Goal: Task Accomplishment & Management: Complete application form

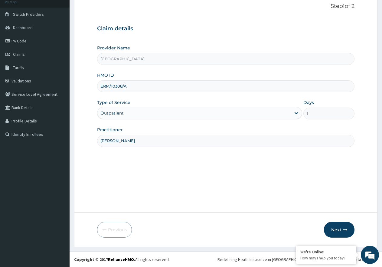
scroll to position [38, 0]
drag, startPoint x: 131, startPoint y: 86, endPoint x: 108, endPoint y: 88, distance: 24.0
click at [99, 87] on input "ERM/10308/A" at bounding box center [226, 86] width 258 height 12
paste input "109/B"
type input "ERM/10109/B"
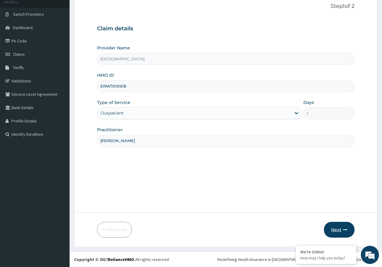
click at [334, 226] on button "Next" at bounding box center [339, 230] width 31 height 16
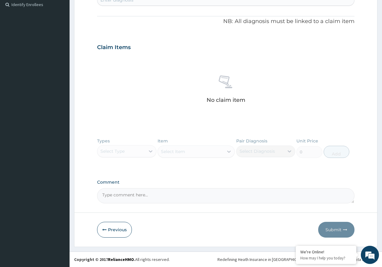
drag, startPoint x: 117, startPoint y: 232, endPoint x: 133, endPoint y: 212, distance: 25.2
click at [117, 231] on button "Previous" at bounding box center [114, 230] width 35 height 16
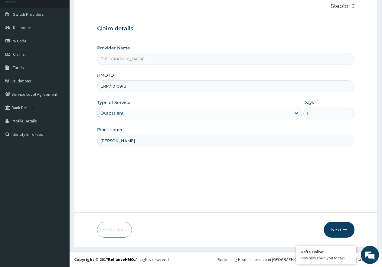
drag, startPoint x: 287, startPoint y: 147, endPoint x: 254, endPoint y: 147, distance: 33.3
click at [286, 147] on div "Step 1 of 2 Claim details Provider Name NEW MILE ONE HOSPITAL HMO ID ERM/10109/…" at bounding box center [226, 103] width 258 height 200
click at [183, 147] on div "Step 1 of 2 Claim details Provider Name NEW MILE ONE HOSPITAL HMO ID ERM/10109/…" at bounding box center [226, 103] width 258 height 200
drag, startPoint x: 154, startPoint y: 139, endPoint x: 119, endPoint y: 143, distance: 36.0
click at [149, 141] on input "DR NGOZI" at bounding box center [226, 141] width 258 height 12
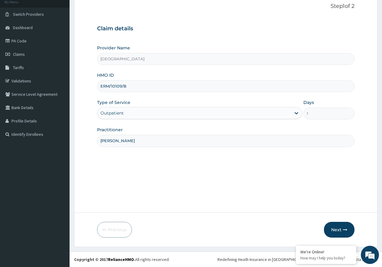
drag, startPoint x: 122, startPoint y: 141, endPoint x: 108, endPoint y: 144, distance: 15.2
click at [108, 144] on input "DR NGOZI" at bounding box center [226, 141] width 258 height 12
type input "DR UZOMA"
click at [344, 233] on button "Next" at bounding box center [339, 230] width 31 height 16
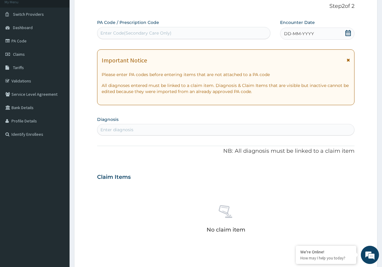
click at [349, 34] on icon at bounding box center [349, 33] width 6 height 6
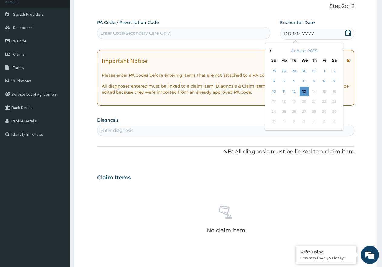
click at [270, 51] on button "Previous Month" at bounding box center [270, 50] width 3 height 3
click at [296, 103] on div "22" at bounding box center [294, 101] width 9 height 9
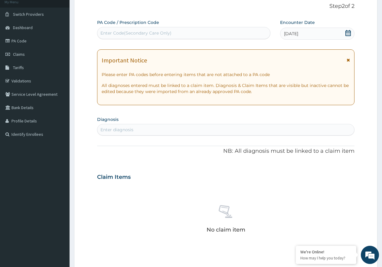
drag, startPoint x: 159, startPoint y: 129, endPoint x: 192, endPoint y: 176, distance: 57.5
click at [159, 130] on div "Enter diagnosis" at bounding box center [226, 130] width 257 height 10
type input "MALARIA"
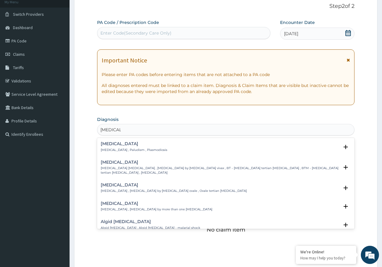
click at [137, 146] on div "Malaria Malaria , Paludism , Plasmodiosis" at bounding box center [134, 146] width 67 height 11
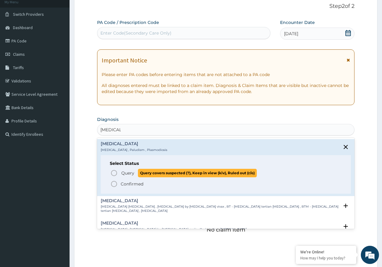
click at [126, 170] on span "Query" at bounding box center [127, 173] width 13 height 6
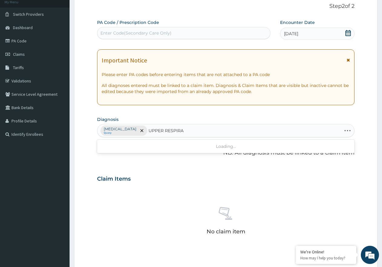
type input "UPPER RESPIRAT"
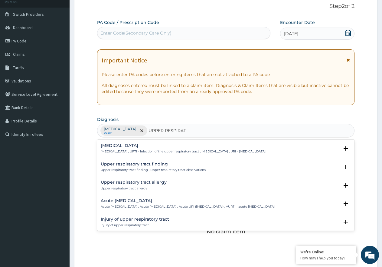
click at [156, 205] on p "Acute [MEDICAL_DATA] , Acute [MEDICAL_DATA] , Acute URI ([MEDICAL_DATA]) , AURT…" at bounding box center [188, 206] width 174 height 4
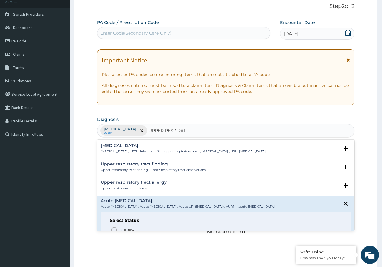
scroll to position [61, 0]
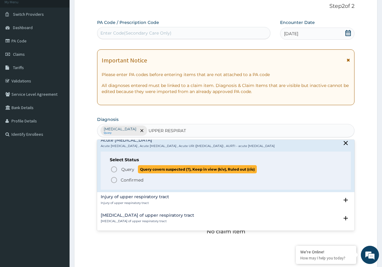
click at [129, 172] on span "Query" at bounding box center [127, 169] width 13 height 6
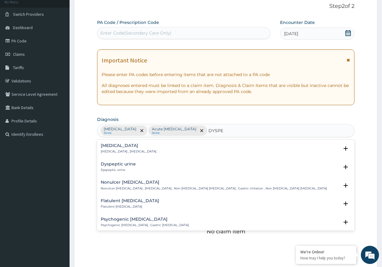
type input "DYSPEP"
click at [126, 151] on p "Indigestion , Dyspepsia" at bounding box center [129, 151] width 56 height 4
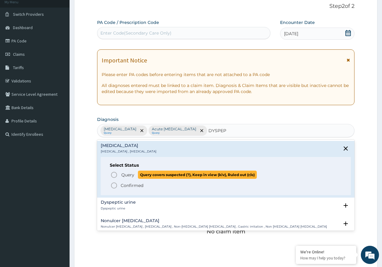
click at [128, 176] on span "Query" at bounding box center [127, 175] width 13 height 6
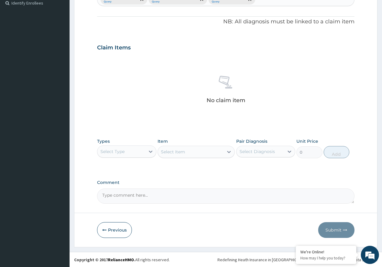
scroll to position [170, 0]
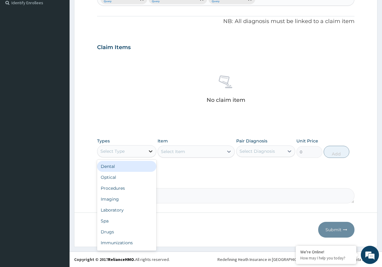
drag, startPoint x: 147, startPoint y: 151, endPoint x: 147, endPoint y: 156, distance: 4.8
click at [147, 153] on div at bounding box center [150, 151] width 11 height 11
click at [138, 167] on div "Procedures" at bounding box center [126, 167] width 59 height 11
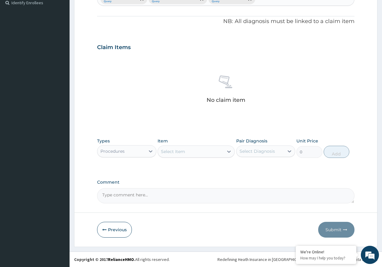
click at [174, 151] on div "Select Item" at bounding box center [173, 151] width 24 height 6
type input "PRAC"
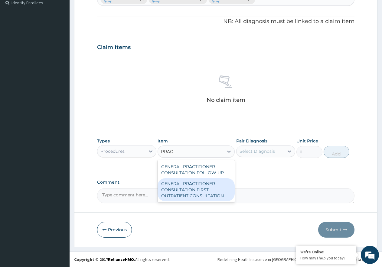
drag, startPoint x: 209, startPoint y: 191, endPoint x: 233, endPoint y: 172, distance: 31.0
click at [209, 192] on div "GENERAL PRACTITIONER CONSULTATION FIRST OUTPATIENT CONSULTATION" at bounding box center [196, 189] width 77 height 23
type input "3547.5"
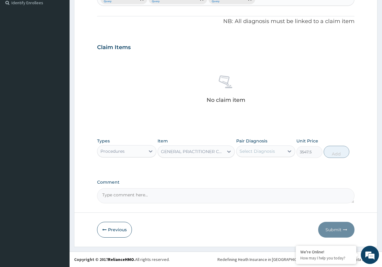
click at [253, 152] on div "Select Diagnosis" at bounding box center [257, 151] width 35 height 6
click at [255, 167] on label "Malaria" at bounding box center [266, 166] width 38 height 6
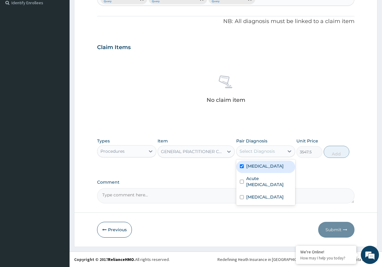
checkbox input "true"
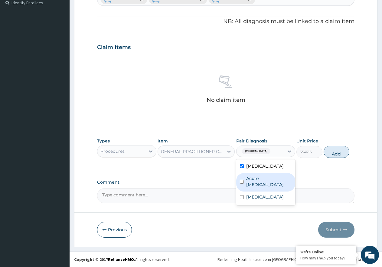
click at [257, 179] on label "Acute upper respiratory infection" at bounding box center [270, 181] width 46 height 12
checkbox input "true"
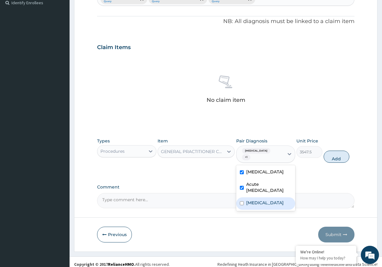
drag, startPoint x: 265, startPoint y: 199, endPoint x: 273, endPoint y: 194, distance: 9.2
click at [265, 200] on label "Indigestion" at bounding box center [266, 203] width 38 height 6
checkbox input "true"
click at [343, 154] on button "Add" at bounding box center [337, 157] width 26 height 12
type input "0"
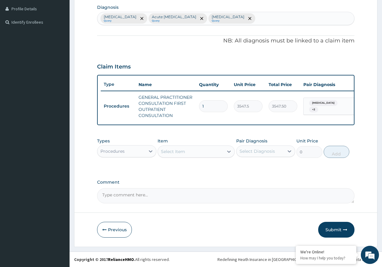
scroll to position [156, 0]
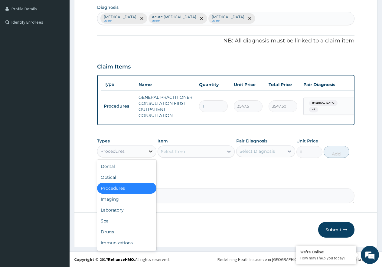
click at [151, 153] on icon at bounding box center [151, 151] width 6 height 6
drag, startPoint x: 117, startPoint y: 230, endPoint x: 140, endPoint y: 244, distance: 26.5
click at [122, 235] on div "Drugs" at bounding box center [126, 231] width 59 height 11
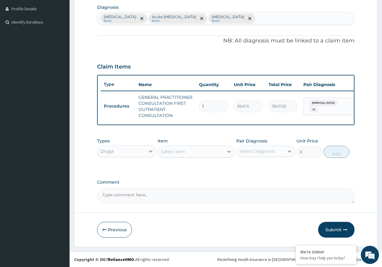
click at [174, 151] on div "Select Item" at bounding box center [173, 151] width 24 height 6
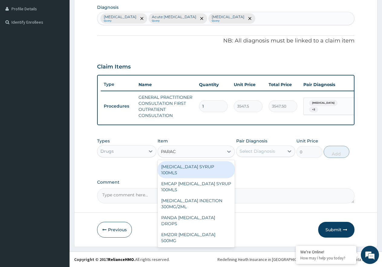
type input "PARACE"
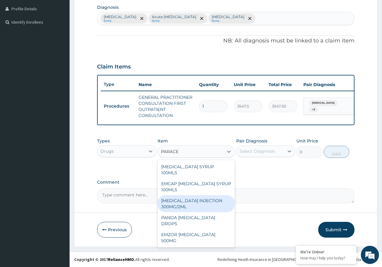
click at [210, 200] on div "PARACETAMOL INJECTION 300MG/2ML" at bounding box center [196, 203] width 77 height 17
type input "260.15000000000003"
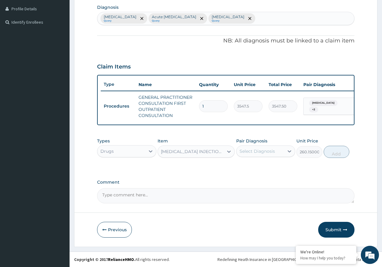
click at [266, 152] on div "Select Diagnosis" at bounding box center [257, 151] width 35 height 6
click at [279, 166] on div "Malaria" at bounding box center [266, 167] width 59 height 12
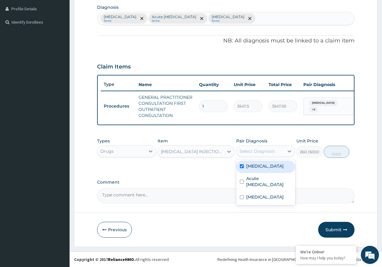
checkbox input "true"
click at [336, 157] on button "Add" at bounding box center [337, 152] width 26 height 12
type input "0"
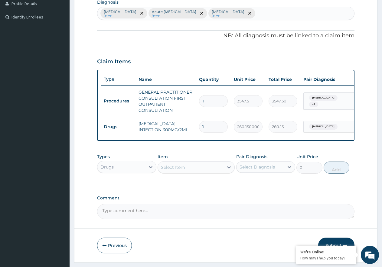
type input "0.00"
type input "2"
type input "520.30"
type input "2"
click at [169, 170] on div "Select Item" at bounding box center [173, 167] width 24 height 6
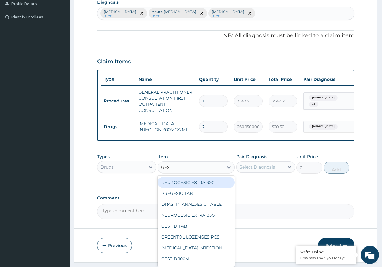
type input "GEST"
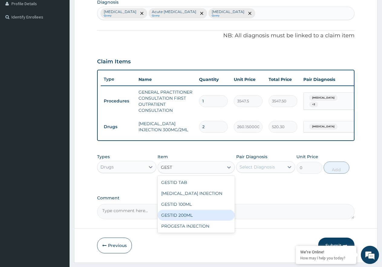
click at [198, 220] on div "GESTID 200ML" at bounding box center [196, 215] width 77 height 11
type input "1064.25"
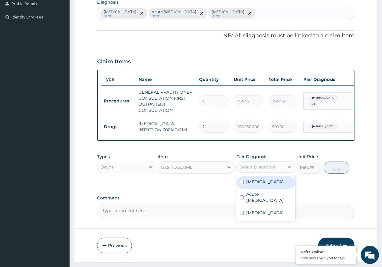
click at [265, 172] on div "Select Diagnosis" at bounding box center [261, 167] width 48 height 10
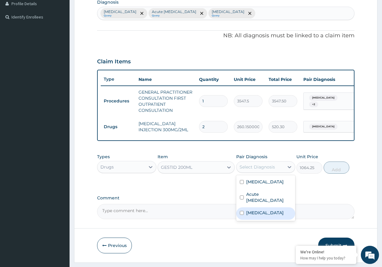
click at [259, 216] on label "Indigestion" at bounding box center [266, 213] width 38 height 6
checkbox input "true"
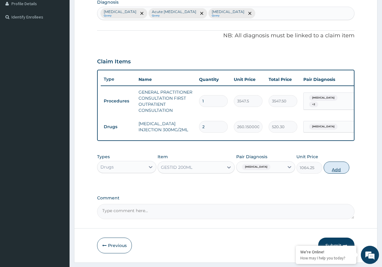
click at [331, 172] on button "Add" at bounding box center [337, 167] width 26 height 12
type input "0"
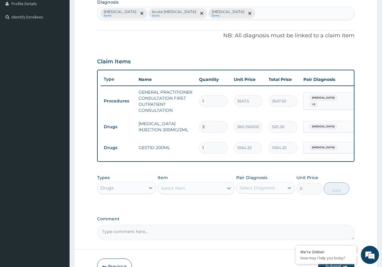
click at [132, 190] on div "Drugs" at bounding box center [122, 188] width 48 height 10
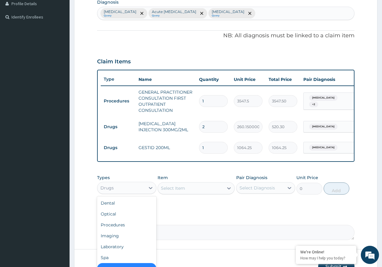
click at [178, 191] on div "Select Item" at bounding box center [173, 188] width 24 height 6
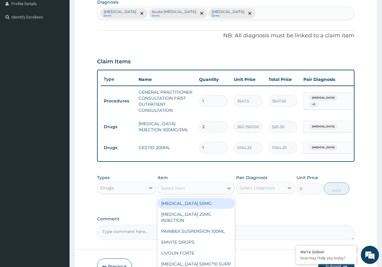
click at [180, 191] on div "Select Item" at bounding box center [173, 188] width 24 height 6
type input "EMZ"
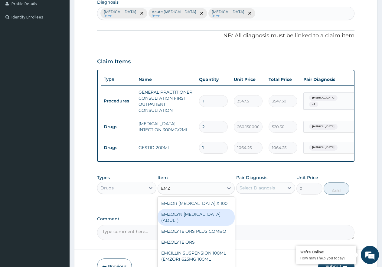
click at [187, 221] on div "EMZOLYN EXPECTORANT (ADULT)" at bounding box center [196, 217] width 77 height 17
type input "1182.5"
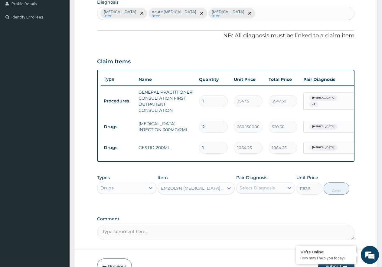
click at [263, 191] on div "Select Diagnosis" at bounding box center [257, 188] width 35 height 6
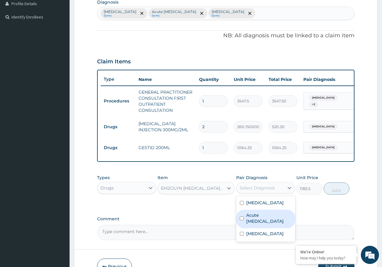
click at [280, 224] on label "Acute upper respiratory infection" at bounding box center [270, 218] width 46 height 12
checkbox input "true"
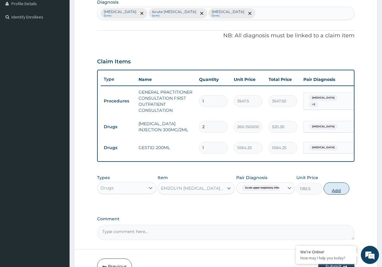
click at [344, 193] on button "Add" at bounding box center [337, 188] width 26 height 12
type input "0"
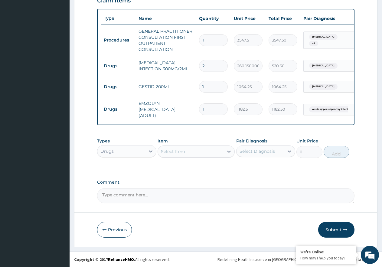
scroll to position [218, 0]
click at [326, 228] on button "Submit" at bounding box center [337, 230] width 36 height 16
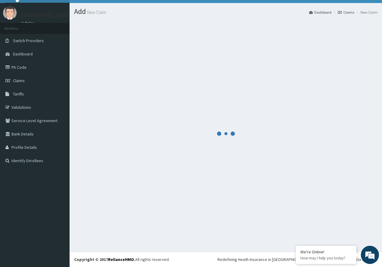
scroll to position [12, 0]
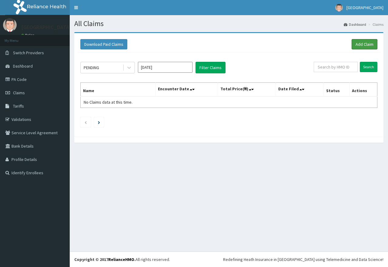
click at [359, 44] on link "Add Claim" at bounding box center [364, 44] width 26 height 10
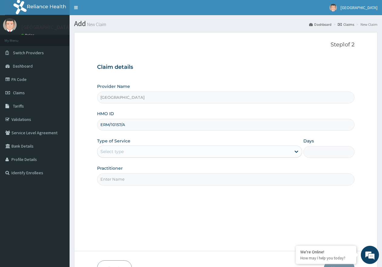
click at [150, 153] on div "Select type" at bounding box center [195, 152] width 194 height 10
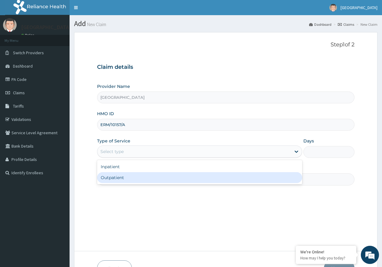
click at [133, 179] on div "Outpatient" at bounding box center [199, 177] width 205 height 11
type input "1"
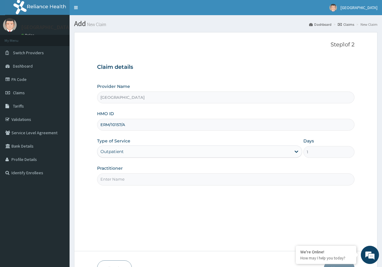
click at [154, 181] on input "Practitioner" at bounding box center [226, 179] width 258 height 12
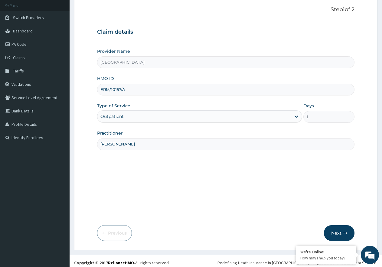
scroll to position [38, 0]
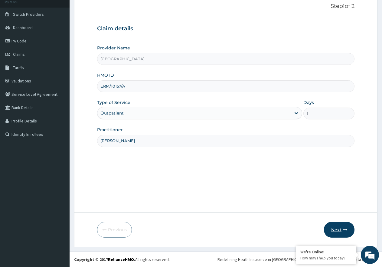
type input "DR LONGJOHN"
click at [339, 230] on button "Next" at bounding box center [339, 230] width 31 height 16
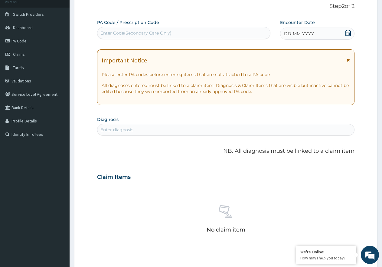
click at [143, 33] on div "Enter Code(Secondary Care Only)" at bounding box center [136, 33] width 71 height 6
paste input "PA/9F0ED4"
type input "PA/9F0ED4"
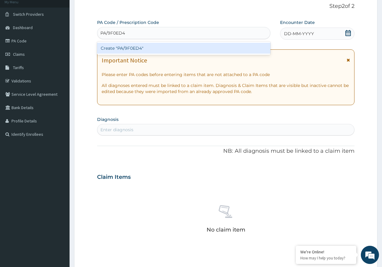
click at [128, 47] on div "Create "PA/9F0ED4"" at bounding box center [184, 48] width 174 height 11
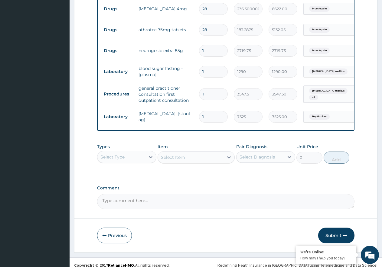
scroll to position [275, 0]
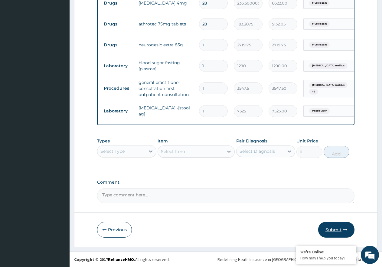
click at [342, 234] on button "Submit" at bounding box center [337, 230] width 36 height 16
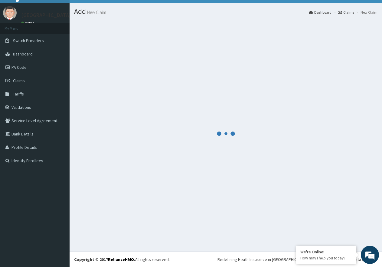
scroll to position [12, 0]
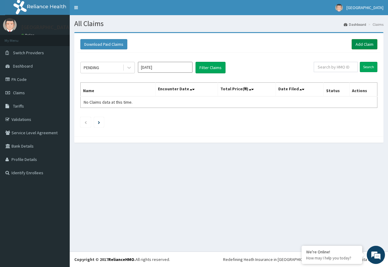
click at [364, 44] on link "Add Claim" at bounding box center [364, 44] width 26 height 10
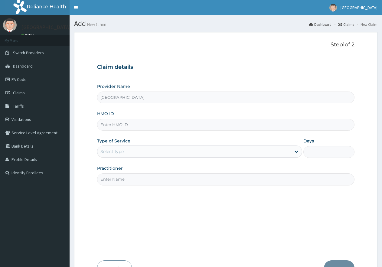
type input "[GEOGRAPHIC_DATA]"
paste input "ERM/10297/E"
type input "ERM/10297/E"
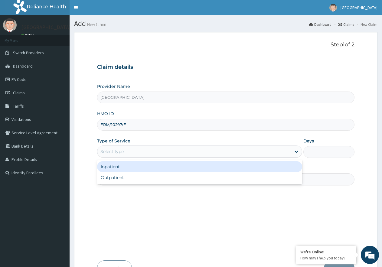
click at [185, 154] on div "Select type" at bounding box center [195, 152] width 194 height 10
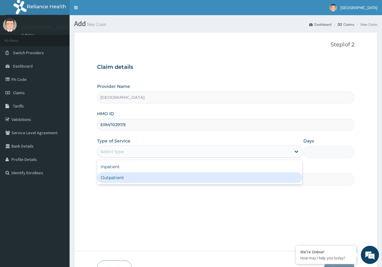
click at [161, 178] on div "Outpatient" at bounding box center [199, 177] width 205 height 11
type input "1"
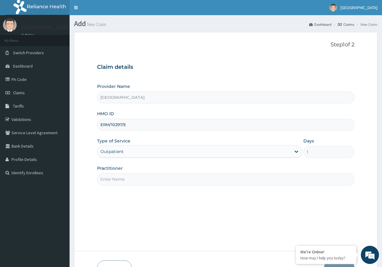
drag, startPoint x: 143, startPoint y: 179, endPoint x: 143, endPoint y: 182, distance: 3.3
click at [143, 179] on input "Practitioner" at bounding box center [226, 179] width 258 height 12
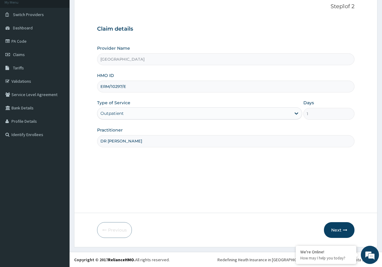
scroll to position [38, 0]
type input "DR IRAGUNIMA"
click at [343, 229] on button "Next" at bounding box center [339, 230] width 31 height 16
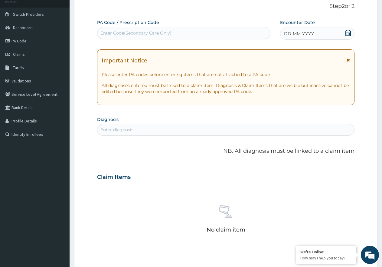
click at [347, 36] on span at bounding box center [349, 34] width 6 height 8
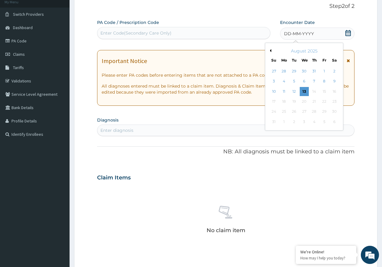
click at [272, 52] on div "August 2025" at bounding box center [304, 51] width 73 height 6
click at [271, 50] on button "Previous Month" at bounding box center [270, 50] width 3 height 3
click at [306, 101] on div "23" at bounding box center [304, 101] width 9 height 9
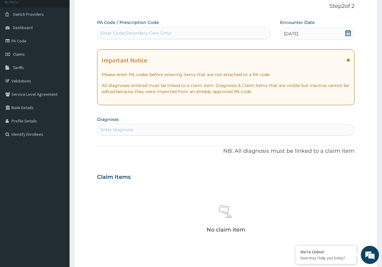
click at [156, 132] on div "Enter diagnosis" at bounding box center [226, 130] width 257 height 10
drag, startPoint x: 116, startPoint y: 130, endPoint x: 92, endPoint y: 134, distance: 24.1
click at [93, 134] on form "Step 2 of 2 PA Code / Prescription Code Enter Code(Secondary Care Only) Encount…" at bounding box center [226, 185] width 304 height 383
type input "MALARIA"
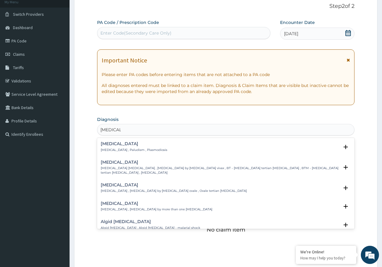
click at [118, 146] on h4 "Malaria" at bounding box center [134, 143] width 67 height 5
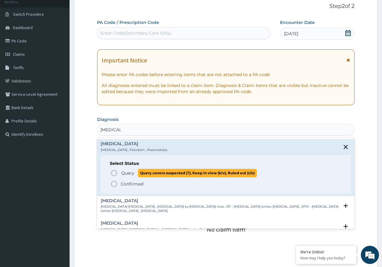
click at [126, 172] on span "Query" at bounding box center [127, 173] width 13 height 6
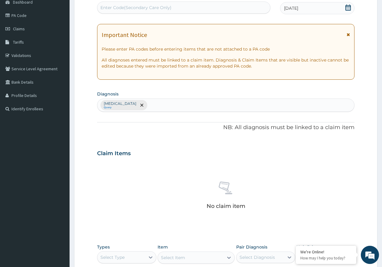
scroll to position [99, 0]
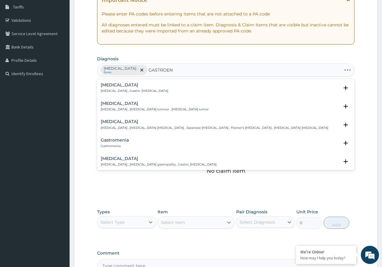
type input "GASTROENT"
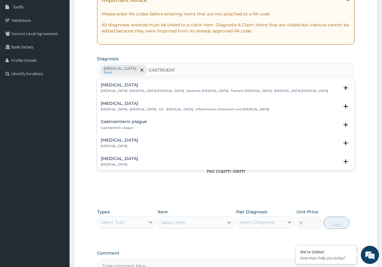
click at [141, 110] on p "Gastroenteritis , Gastroenteropathy , GE - Gastroenteritis , Inflammation of st…" at bounding box center [185, 109] width 169 height 4
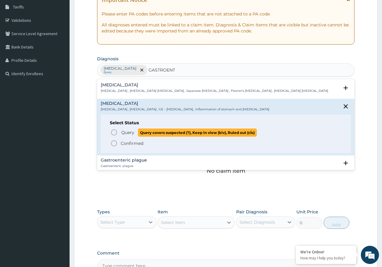
click at [129, 135] on span "Query" at bounding box center [127, 132] width 13 height 6
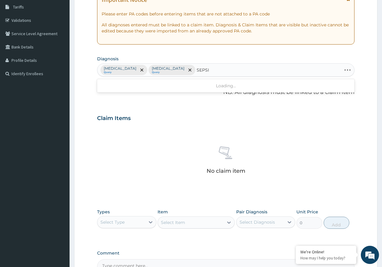
type input "SEPSIS"
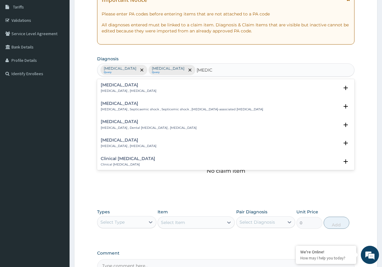
drag, startPoint x: 119, startPoint y: 82, endPoint x: 120, endPoint y: 93, distance: 11.2
click at [119, 84] on div "Sepsis Systemic infection , Sepsis Select Status Query Query covers suspected (…" at bounding box center [226, 89] width 258 height 18
click at [117, 87] on h4 "[MEDICAL_DATA]" at bounding box center [129, 85] width 56 height 5
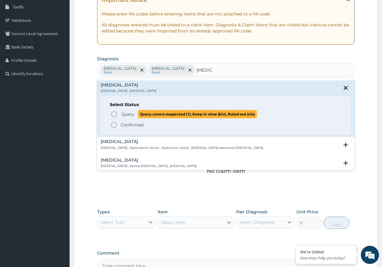
drag, startPoint x: 121, startPoint y: 115, endPoint x: 149, endPoint y: 114, distance: 28.2
click at [121, 115] on p "Query Query covers suspected (?), Keep in view (kiv), Ruled out (r/o)" at bounding box center [189, 114] width 136 height 8
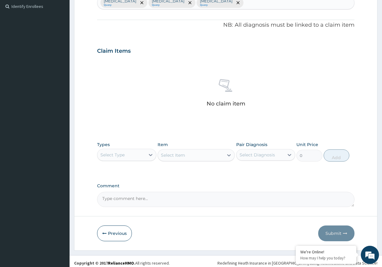
scroll to position [170, 0]
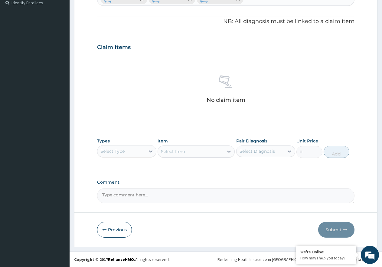
click at [134, 149] on div "Select Type" at bounding box center [122, 151] width 48 height 10
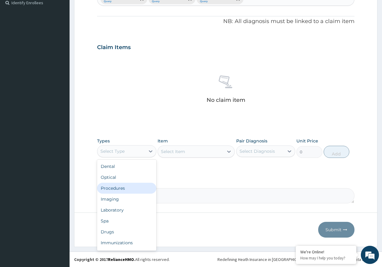
click at [129, 187] on div "Procedures" at bounding box center [126, 188] width 59 height 11
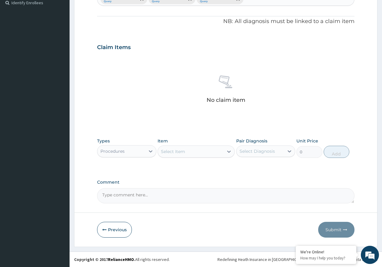
click at [187, 151] on div "Select Item" at bounding box center [191, 152] width 66 height 10
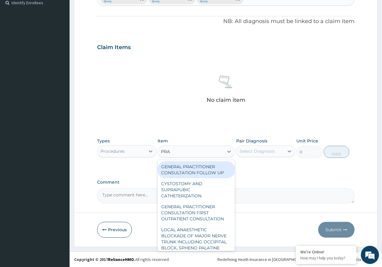
type input "PRAC"
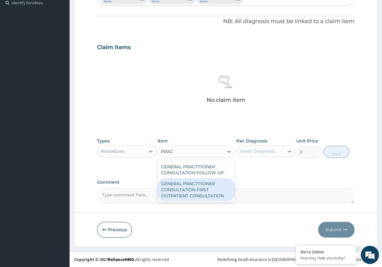
drag, startPoint x: 210, startPoint y: 196, endPoint x: 243, endPoint y: 174, distance: 39.2
click at [213, 193] on div "GENERAL PRACTITIONER CONSULTATION FIRST OUTPATIENT CONSULTATION" at bounding box center [196, 189] width 77 height 23
type input "3547.5"
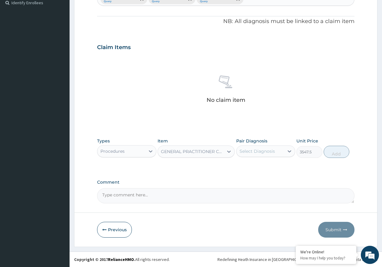
click at [269, 150] on div "Select Diagnosis" at bounding box center [257, 151] width 35 height 6
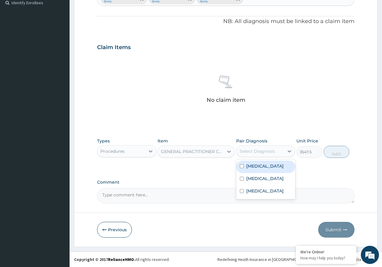
click at [273, 167] on div "Malaria" at bounding box center [266, 167] width 59 height 12
checkbox input "true"
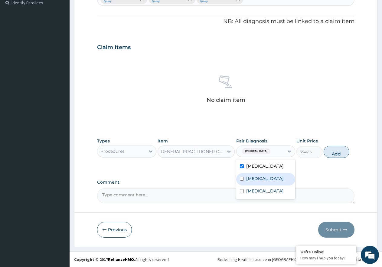
click at [273, 182] on div "Gastroenteritis" at bounding box center [266, 179] width 59 height 12
checkbox input "true"
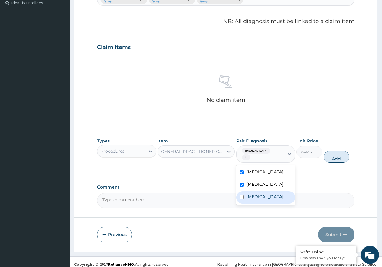
click at [274, 194] on div "Sepsis" at bounding box center [266, 197] width 59 height 12
checkbox input "true"
click at [343, 155] on button "Add" at bounding box center [337, 157] width 26 height 12
type input "0"
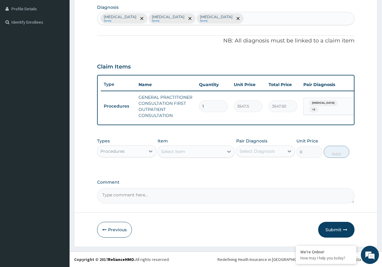
scroll to position [156, 0]
click at [185, 147] on div "Select Item" at bounding box center [191, 152] width 66 height 10
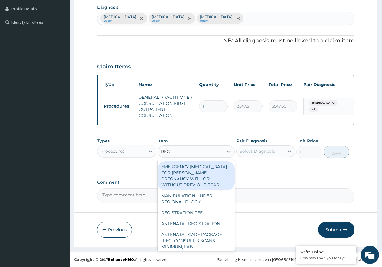
type input "REGI"
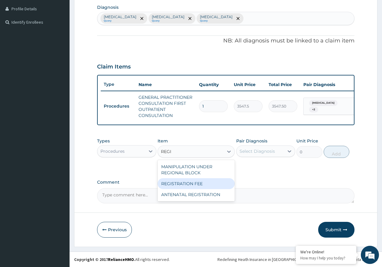
drag, startPoint x: 195, startPoint y: 187, endPoint x: 228, endPoint y: 167, distance: 38.3
click at [196, 186] on div "REGISTRATION FEE" at bounding box center [196, 183] width 77 height 11
type input "2150"
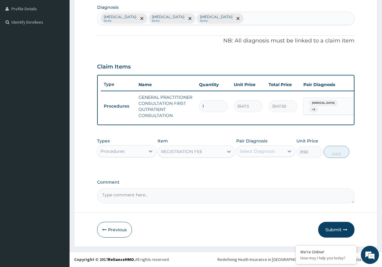
click at [256, 151] on div "Select Diagnosis" at bounding box center [257, 151] width 35 height 6
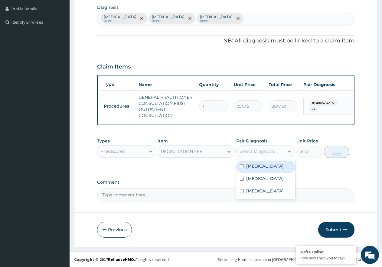
drag, startPoint x: 258, startPoint y: 166, endPoint x: 260, endPoint y: 176, distance: 9.5
click at [258, 168] on label "Malaria" at bounding box center [266, 166] width 38 height 6
checkbox input "true"
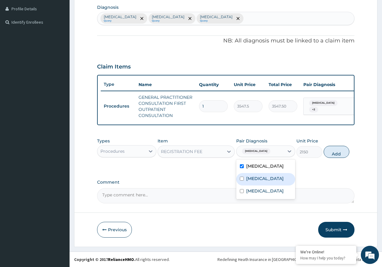
drag, startPoint x: 260, startPoint y: 177, endPoint x: 260, endPoint y: 185, distance: 7.6
click at [260, 180] on label "Gastroenteritis" at bounding box center [266, 178] width 38 height 6
checkbox input "true"
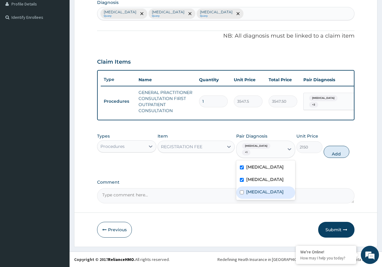
click at [258, 191] on label "Sepsis" at bounding box center [266, 192] width 38 height 6
checkbox input "true"
click at [334, 152] on button "Add" at bounding box center [337, 152] width 26 height 12
type input "0"
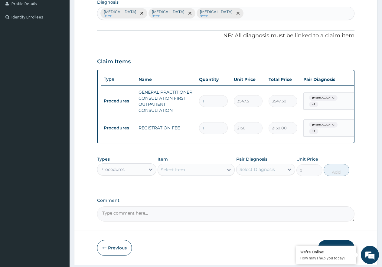
click at [134, 167] on div "Procedures" at bounding box center [126, 169] width 59 height 12
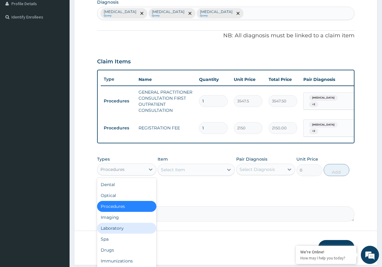
click at [136, 233] on div "Laboratory" at bounding box center [126, 228] width 59 height 11
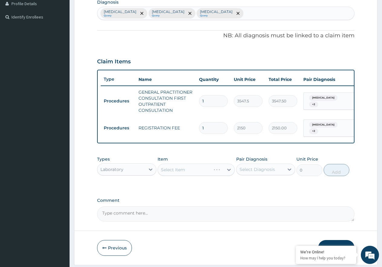
click at [190, 170] on div "Select Item" at bounding box center [196, 170] width 77 height 12
click at [191, 165] on div "Item Select Item" at bounding box center [196, 166] width 77 height 20
click at [194, 174] on div "Select Item" at bounding box center [191, 170] width 66 height 10
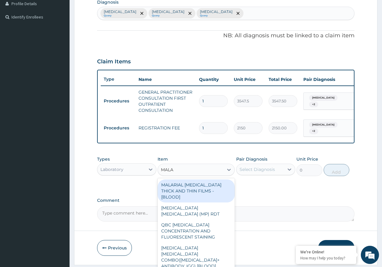
type input "MALAR"
drag, startPoint x: 194, startPoint y: 196, endPoint x: 239, endPoint y: 185, distance: 46.1
click at [197, 196] on div "MALARIAL PARASITE THICK AND THIN FILMS - [BLOOD]" at bounding box center [196, 190] width 77 height 23
type input "1612.5"
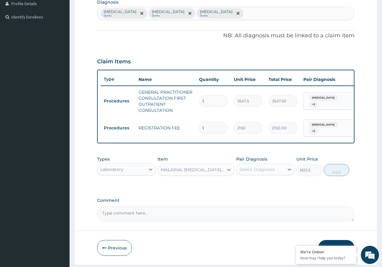
click at [268, 172] on div "Select Diagnosis" at bounding box center [257, 169] width 35 height 6
click at [269, 188] on div "Malaria" at bounding box center [266, 185] width 59 height 12
checkbox input "true"
click at [333, 174] on button "Add" at bounding box center [337, 170] width 26 height 12
type input "0"
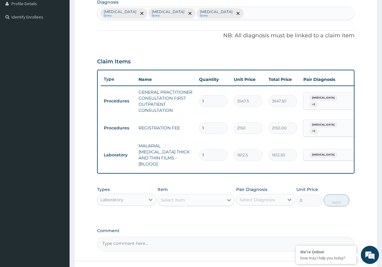
click at [174, 197] on div "Select Item" at bounding box center [173, 200] width 24 height 6
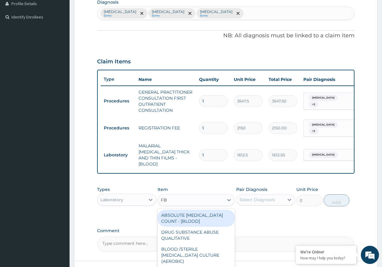
type input "FBC"
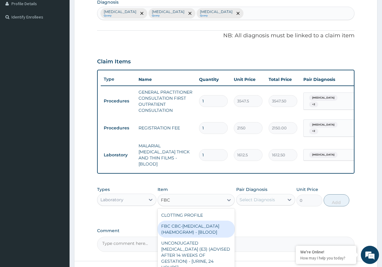
drag, startPoint x: 195, startPoint y: 228, endPoint x: 251, endPoint y: 209, distance: 59.4
click at [202, 228] on div "FBC CBC-COMPLETE BLOOD COUNT (HAEMOGRAM) - [BLOOD]" at bounding box center [196, 228] width 77 height 17
type input "4300"
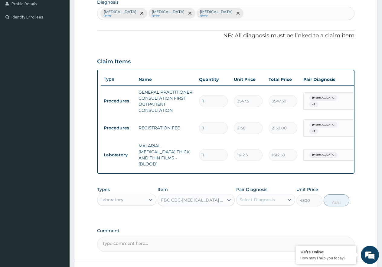
click at [283, 179] on div "PA Code / Prescription Code Enter Code(Secondary Care Only) Encounter Date 23-0…" at bounding box center [226, 76] width 258 height 349
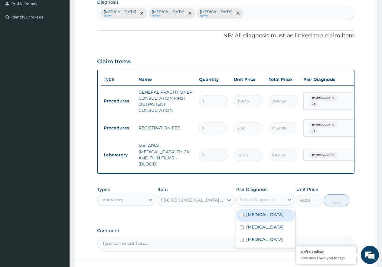
click at [266, 202] on div "Select Diagnosis" at bounding box center [266, 200] width 59 height 12
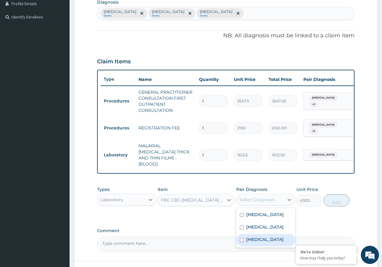
click at [258, 238] on label "Sepsis" at bounding box center [266, 239] width 38 height 6
checkbox input "true"
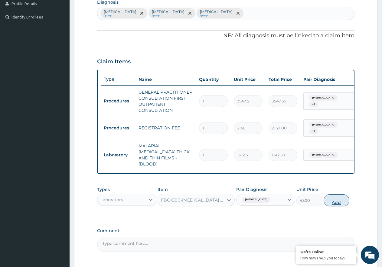
click at [339, 200] on button "Add" at bounding box center [337, 200] width 26 height 12
type input "0"
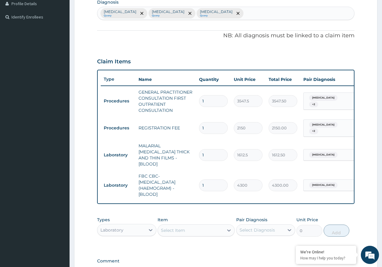
click at [177, 225] on div "Select Item" at bounding box center [191, 230] width 66 height 10
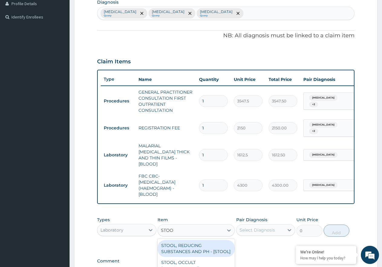
type input "STOOL"
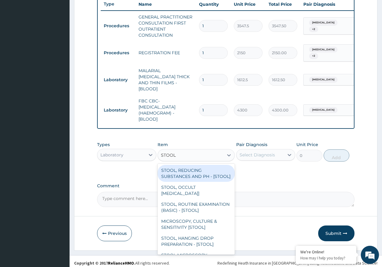
scroll to position [231, 0]
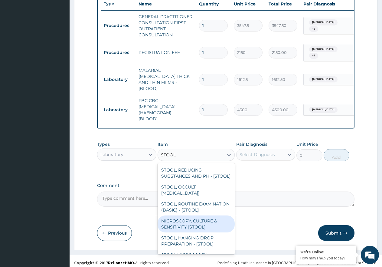
click at [191, 232] on div "MICROSCOPY, CULTURE & SENSITIVITY [STOOL]" at bounding box center [196, 223] width 77 height 17
type input "4837.5"
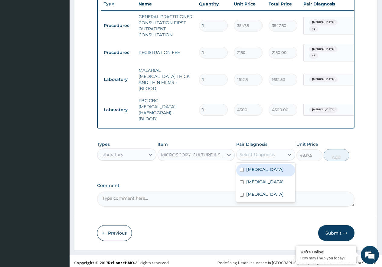
click at [265, 151] on div "Select Diagnosis" at bounding box center [257, 154] width 35 height 6
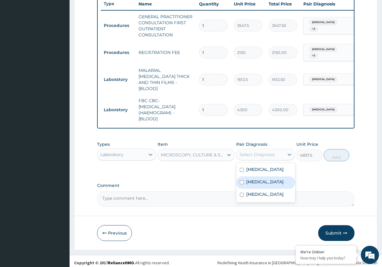
click at [267, 179] on label "Gastroenteritis" at bounding box center [266, 182] width 38 height 6
checkbox input "true"
click at [339, 154] on button "Add" at bounding box center [337, 155] width 26 height 12
type input "0"
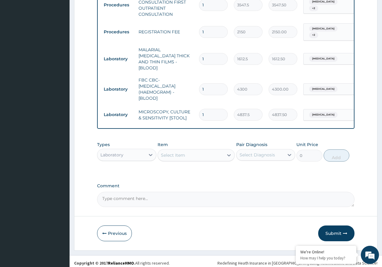
scroll to position [252, 0]
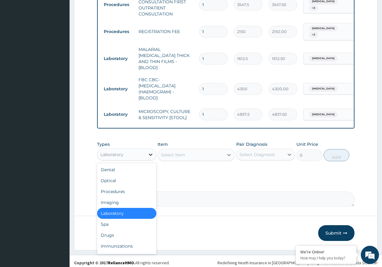
click at [155, 153] on div at bounding box center [150, 154] width 11 height 11
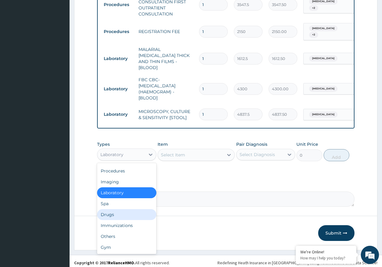
click at [130, 210] on div "Drugs" at bounding box center [126, 214] width 59 height 11
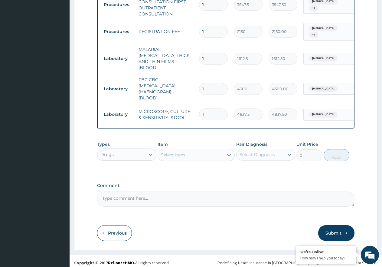
click at [193, 155] on div "Select Item" at bounding box center [191, 155] width 66 height 10
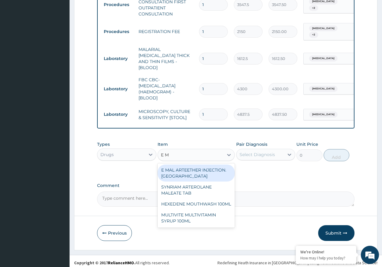
type input "E MA"
drag, startPoint x: 204, startPoint y: 167, endPoint x: 230, endPoint y: 162, distance: 27.3
click at [209, 167] on div "E MAL ARTEETHER INJECTION. FIDSON" at bounding box center [196, 172] width 77 height 17
type input "1773.7500000000002"
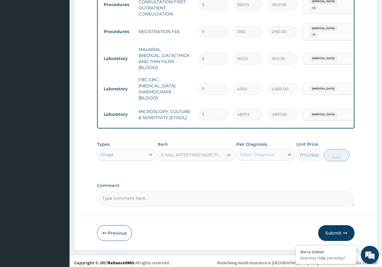
click at [266, 151] on div "Select Diagnosis" at bounding box center [257, 154] width 35 height 6
drag, startPoint x: 275, startPoint y: 164, endPoint x: 309, endPoint y: 161, distance: 33.8
click at [276, 164] on div "Malaria" at bounding box center [266, 170] width 59 height 12
checkbox input "true"
click at [342, 149] on button "Add" at bounding box center [337, 155] width 26 height 12
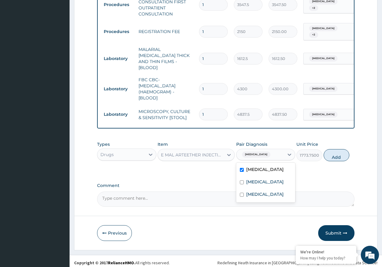
type input "0"
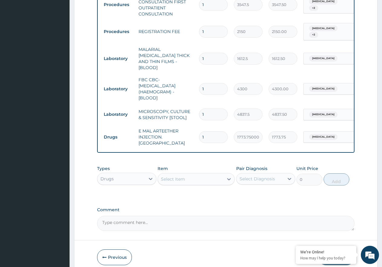
click at [178, 176] on div "Select Item" at bounding box center [173, 179] width 24 height 6
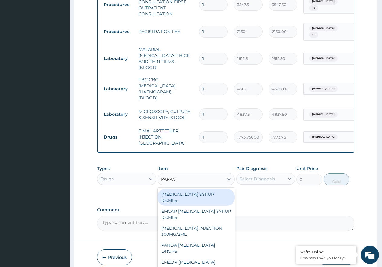
type input "PARACE"
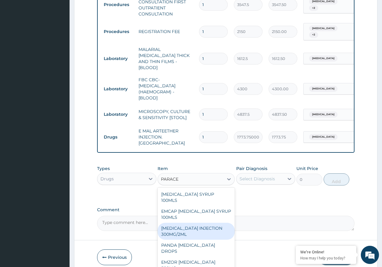
drag, startPoint x: 209, startPoint y: 219, endPoint x: 222, endPoint y: 212, distance: 15.2
click at [209, 223] on div "PARACETAMOL INJECTION 300MG/2ML" at bounding box center [196, 231] width 77 height 17
type input "260.15000000000003"
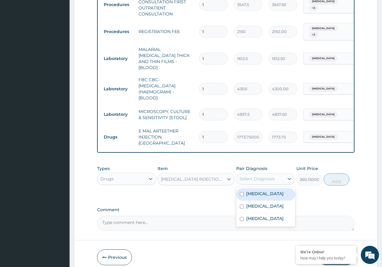
click at [261, 176] on div "Select Diagnosis" at bounding box center [257, 179] width 35 height 6
click at [263, 188] on div "Malaria" at bounding box center [266, 194] width 59 height 12
checkbox input "true"
click at [337, 173] on button "Add" at bounding box center [337, 179] width 26 height 12
type input "0"
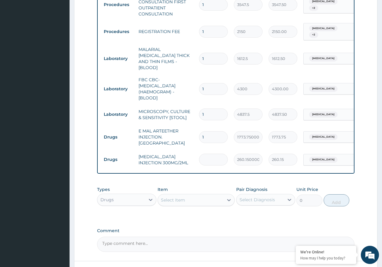
type input "0.00"
type input "2"
type input "520.30"
type input "2"
click at [180, 195] on div "Select Item" at bounding box center [191, 200] width 66 height 10
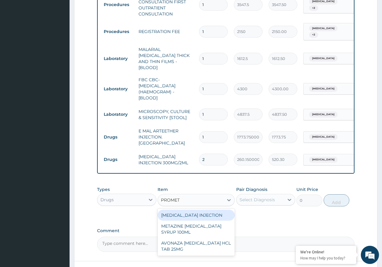
type input "PROMETH"
drag, startPoint x: 217, startPoint y: 210, endPoint x: 242, endPoint y: 204, distance: 26.4
click at [221, 210] on div "PROMETHAZINE INJECTION" at bounding box center [196, 215] width 77 height 11
type input "354.75"
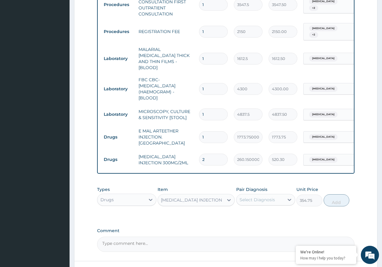
click at [273, 197] on div "Select Diagnosis" at bounding box center [257, 200] width 35 height 6
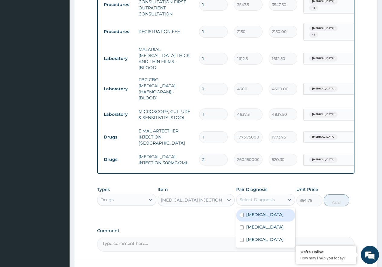
drag, startPoint x: 268, startPoint y: 209, endPoint x: 269, endPoint y: 216, distance: 6.7
click at [268, 210] on div "[MEDICAL_DATA]" at bounding box center [266, 215] width 59 height 12
checkbox input "true"
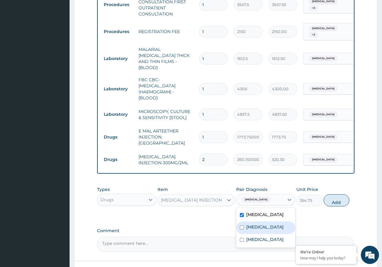
drag, startPoint x: 268, startPoint y: 218, endPoint x: 320, endPoint y: 197, distance: 56.3
click at [269, 224] on label "Gastroenteritis" at bounding box center [266, 227] width 38 height 6
checkbox input "true"
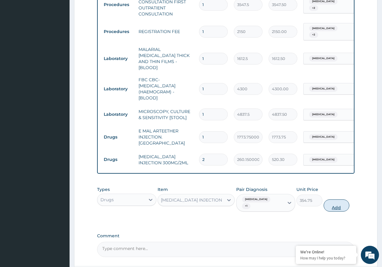
click at [338, 199] on button "Add" at bounding box center [337, 205] width 26 height 12
type input "0"
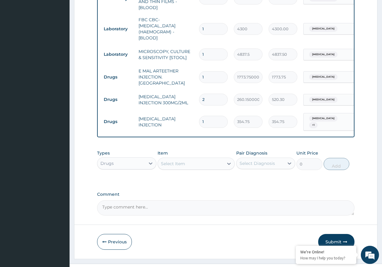
scroll to position [315, 0]
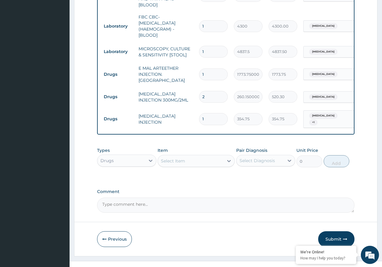
click at [165, 158] on div "Select Item" at bounding box center [173, 161] width 24 height 6
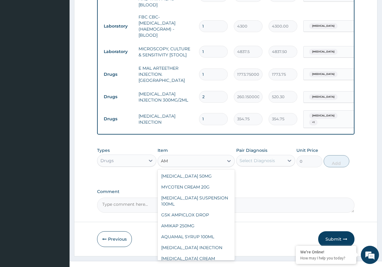
type input "A"
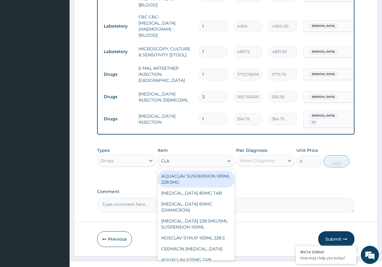
type input "CLAV"
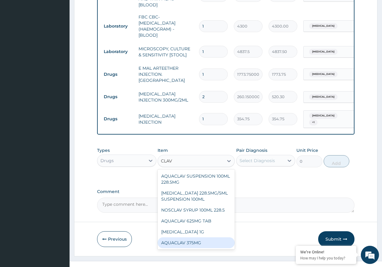
click at [205, 237] on div "AQUACLAV 375MG" at bounding box center [196, 242] width 77 height 11
type input "177.375"
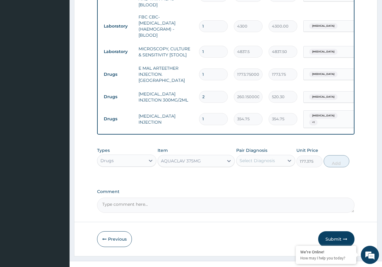
click at [252, 156] on div "Select Diagnosis" at bounding box center [261, 161] width 48 height 10
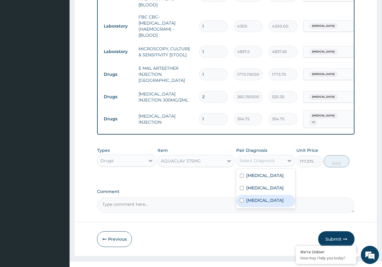
click at [264, 195] on div "Sepsis" at bounding box center [266, 201] width 59 height 12
checkbox input "true"
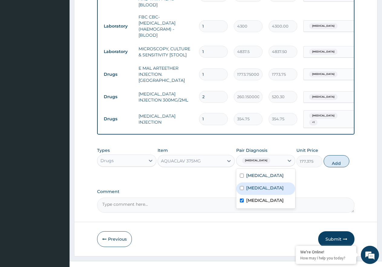
drag, startPoint x: 282, startPoint y: 183, endPoint x: 289, endPoint y: 174, distance: 11.3
click at [282, 182] on div "Gastroenteritis" at bounding box center [266, 188] width 59 height 12
checkbox input "true"
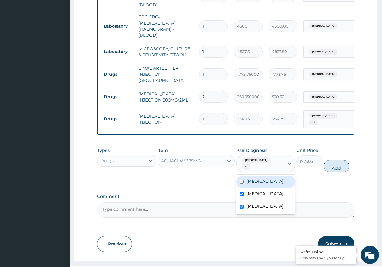
click at [330, 160] on button "Add" at bounding box center [337, 166] width 26 height 12
type input "0"
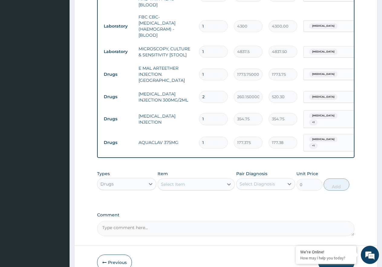
type input "10"
type input "1773.75"
type input "10"
click at [180, 181] on div "Select Item" at bounding box center [173, 184] width 24 height 6
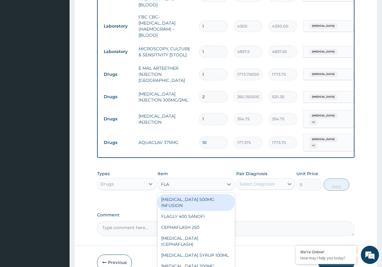
type input "FLAG"
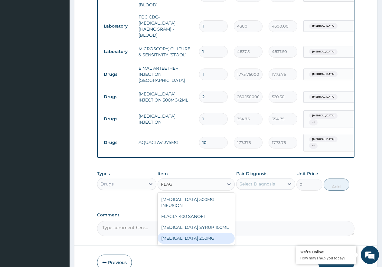
click at [206, 233] on div "FLAGYL 200MG" at bounding box center [196, 238] width 77 height 11
type input "47.3"
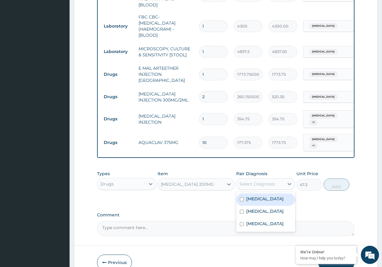
click at [258, 181] on div "Select Diagnosis" at bounding box center [257, 184] width 35 height 6
drag, startPoint x: 259, startPoint y: 198, endPoint x: 316, endPoint y: 185, distance: 58.5
click at [259, 208] on label "Gastroenteritis" at bounding box center [266, 211] width 38 height 6
checkbox input "true"
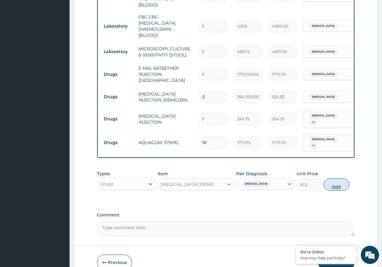
click at [342, 178] on button "Add" at bounding box center [337, 184] width 26 height 12
type input "0"
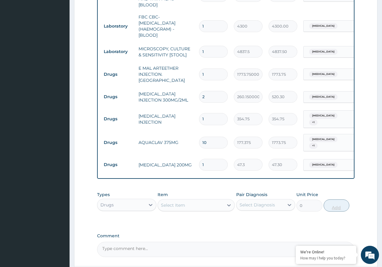
type input "15"
type input "709.50"
type input "15"
click at [169, 202] on div "Select Item" at bounding box center [173, 205] width 24 height 6
type input "ORS"
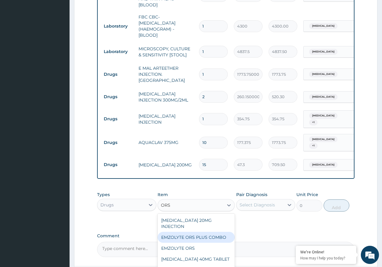
click at [214, 232] on div "EMZOLYTE ORS PLUS COMBO" at bounding box center [196, 237] width 77 height 11
type input "709.5"
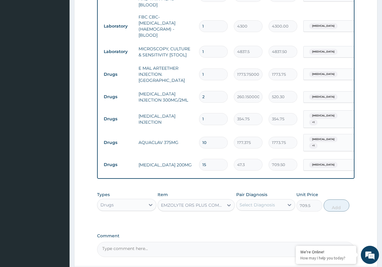
click at [261, 202] on div "Select Diagnosis" at bounding box center [257, 205] width 35 height 6
click at [273, 229] on label "Gastroenteritis" at bounding box center [266, 232] width 38 height 6
checkbox input "true"
click at [339, 199] on button "Add" at bounding box center [337, 205] width 26 height 12
type input "0"
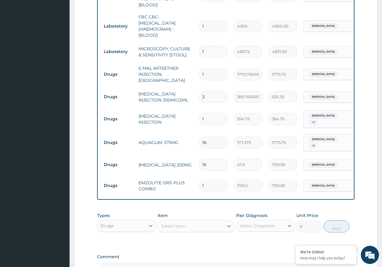
click at [172, 223] on div "Select Item" at bounding box center [173, 226] width 24 height 6
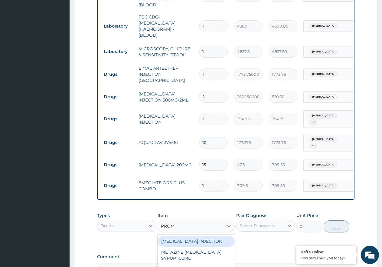
type input "PROME"
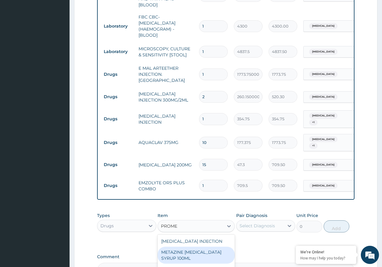
drag, startPoint x: 197, startPoint y: 246, endPoint x: 210, endPoint y: 240, distance: 14.1
click at [198, 247] on div "METAZINE PROMETHAZINE SYRUP 100ML" at bounding box center [196, 255] width 77 height 17
type input "1419"
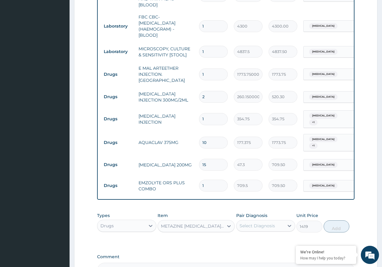
click at [271, 223] on div "Select Diagnosis" at bounding box center [257, 226] width 35 height 6
click at [274, 250] on label "Gastroenteritis" at bounding box center [266, 253] width 38 height 6
checkbox input "true"
click at [332, 220] on button "Add" at bounding box center [337, 226] width 26 height 12
type input "0"
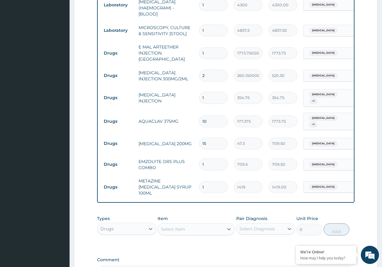
scroll to position [402, 0]
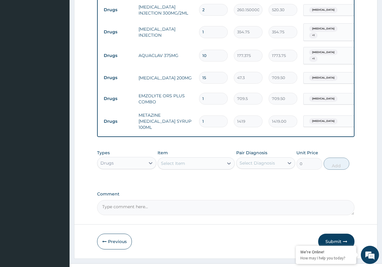
click at [170, 160] on div "Select Item" at bounding box center [173, 163] width 24 height 6
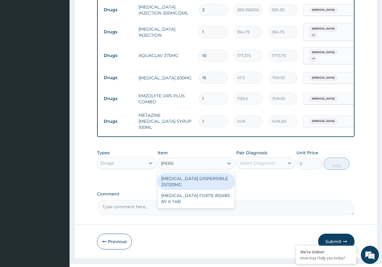
type input "COART"
drag, startPoint x: 210, startPoint y: 172, endPoint x: 216, endPoint y: 183, distance: 12.3
click at [211, 173] on div "COARTEM DISPERSIBLE 20/120MG" at bounding box center [196, 181] width 77 height 17
type input "112.3375"
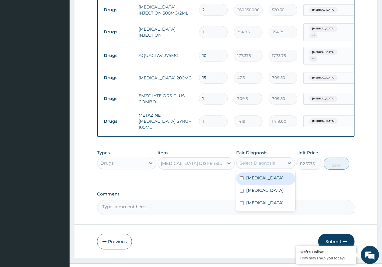
click at [257, 160] on div "Select Diagnosis" at bounding box center [257, 163] width 35 height 6
drag, startPoint x: 265, startPoint y: 168, endPoint x: 273, endPoint y: 166, distance: 8.1
click at [266, 172] on div "[MEDICAL_DATA]" at bounding box center [266, 178] width 59 height 12
checkbox input "true"
click at [333, 157] on button "Add" at bounding box center [337, 163] width 26 height 12
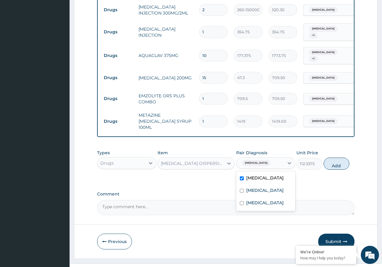
type input "0"
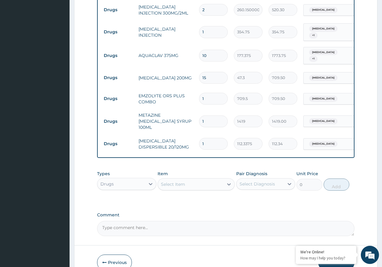
type input "12"
type input "1348.05"
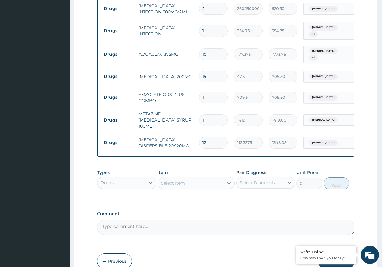
scroll to position [422, 0]
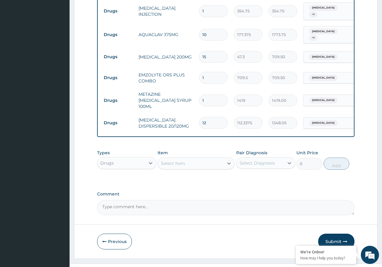
type input "12"
click at [339, 233] on button "Submit" at bounding box center [337, 241] width 36 height 16
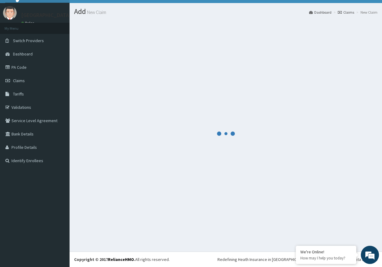
scroll to position [12, 0]
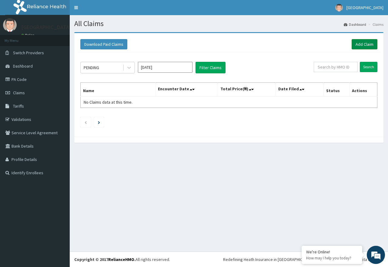
click at [358, 41] on link "Add Claim" at bounding box center [364, 44] width 26 height 10
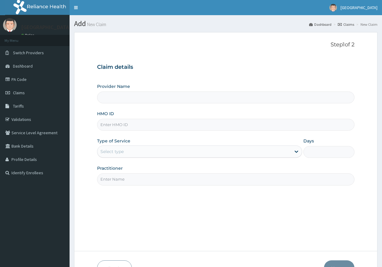
type input "SZX/10135/A"
type input "[GEOGRAPHIC_DATA]"
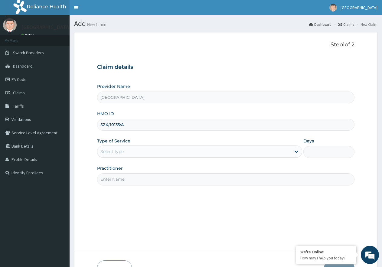
type input "SZX/10135/A"
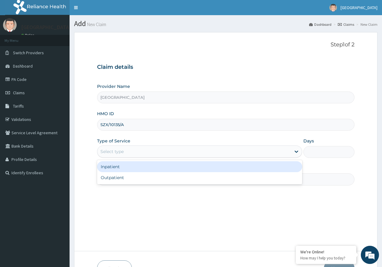
click at [162, 152] on div "Select type" at bounding box center [195, 152] width 194 height 10
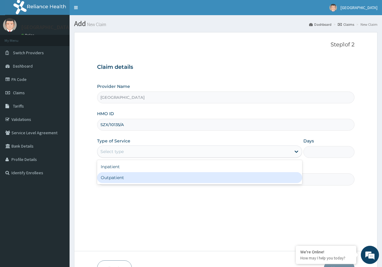
click at [162, 175] on div "Outpatient" at bounding box center [199, 177] width 205 height 11
type input "1"
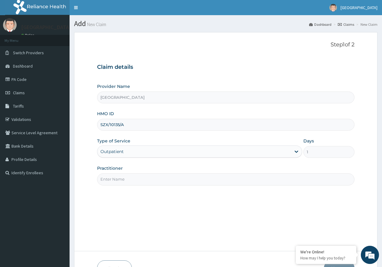
click at [157, 177] on input "Practitioner" at bounding box center [226, 179] width 258 height 12
type input "DR. [GEOGRAPHIC_DATA]"
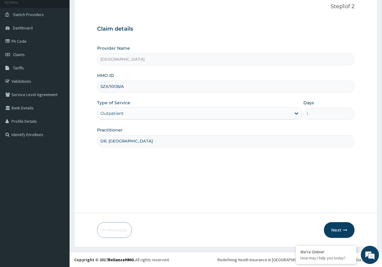
scroll to position [38, 0]
click at [338, 227] on button "Next" at bounding box center [339, 230] width 31 height 16
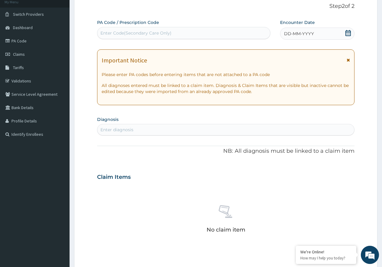
scroll to position [0, 0]
click at [119, 32] on div "Enter Code(Secondary Care Only)" at bounding box center [136, 33] width 71 height 6
paste input "PA/AD9289"
type input "PA/AD9289"
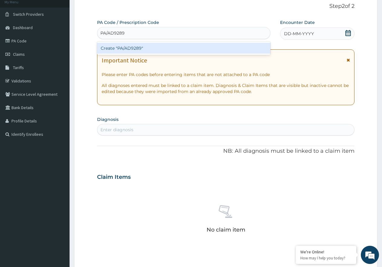
click at [134, 46] on div "Create "PA/AD9289"" at bounding box center [184, 48] width 174 height 11
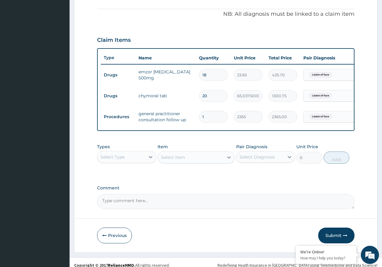
scroll to position [188, 0]
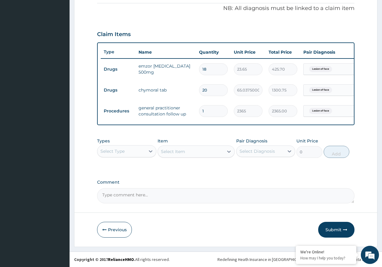
drag, startPoint x: 332, startPoint y: 231, endPoint x: 279, endPoint y: 246, distance: 55.7
click at [332, 230] on button "Submit" at bounding box center [337, 230] width 36 height 16
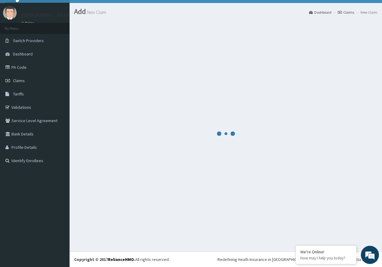
scroll to position [12, 0]
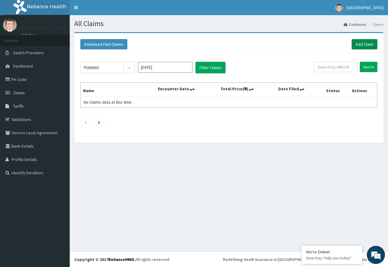
click at [362, 44] on link "Add Claim" at bounding box center [364, 44] width 26 height 10
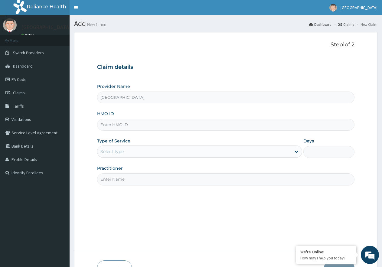
type input "[PERSON_NAME]"
paste input "ERM/10117/E"
type input "ERM/10117/E"
click at [196, 151] on div "Select type" at bounding box center [195, 152] width 194 height 10
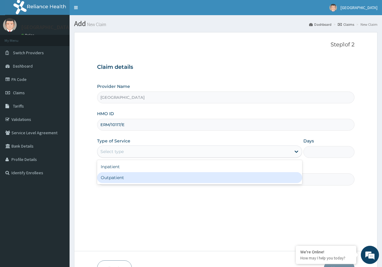
drag, startPoint x: 178, startPoint y: 180, endPoint x: 201, endPoint y: 194, distance: 27.9
click at [177, 180] on div "Outpatient" at bounding box center [199, 177] width 205 height 11
type input "1"
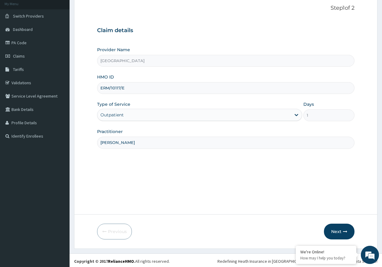
scroll to position [38, 0]
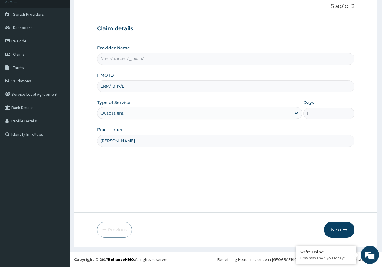
click at [336, 226] on button "Next" at bounding box center [339, 230] width 31 height 16
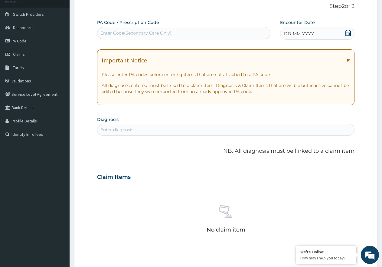
click at [350, 28] on div "DD-MM-YYYY" at bounding box center [317, 34] width 74 height 12
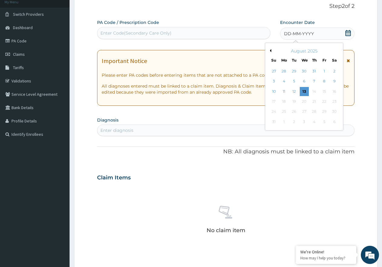
click at [271, 51] on button "Previous Month" at bounding box center [270, 50] width 3 height 3
click at [316, 99] on div "24" at bounding box center [314, 101] width 9 height 9
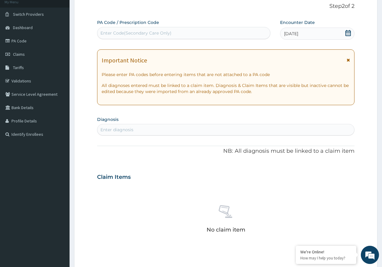
click at [151, 124] on div "Enter diagnosis" at bounding box center [226, 130] width 258 height 12
type input "MALARIA"
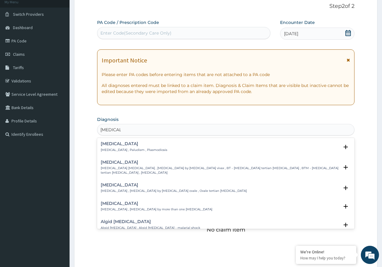
click at [134, 146] on div "Malaria Malaria , Paludism , Plasmodiosis" at bounding box center [134, 146] width 67 height 11
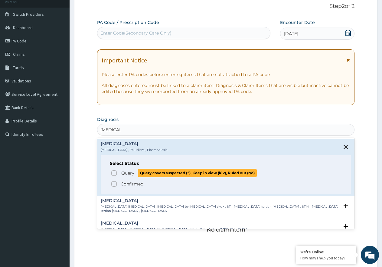
click at [118, 173] on span "Query Query covers suspected (?), Keep in view (kiv), Ruled out (r/o)" at bounding box center [227, 173] width 232 height 8
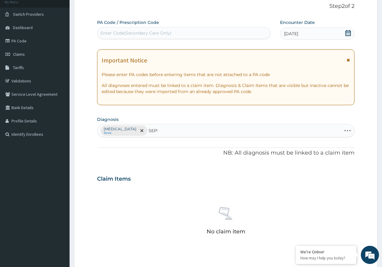
type input "SEPSI"
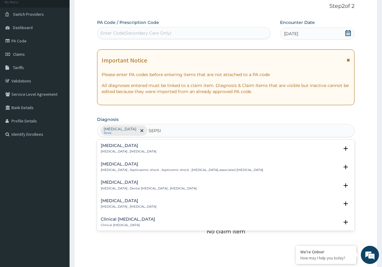
click at [117, 141] on div "Sepsis Systemic infection , Sepsis Select Status Query Query covers suspected (…" at bounding box center [226, 185] width 258 height 91
click at [112, 149] on div "Sepsis Systemic infection , Sepsis" at bounding box center [129, 148] width 56 height 11
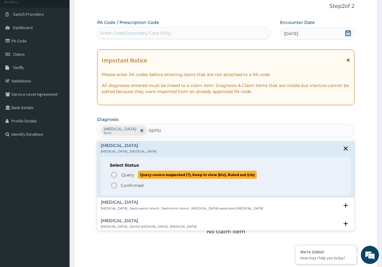
click at [131, 175] on span "Query" at bounding box center [127, 175] width 13 height 6
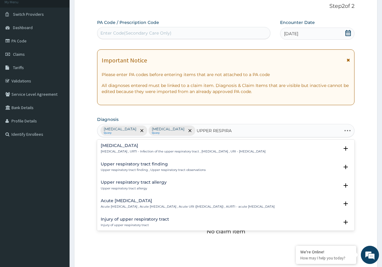
type input "UPPER RESPIRAT"
click at [156, 201] on h4 "Acute upper respiratory infection" at bounding box center [188, 200] width 174 height 5
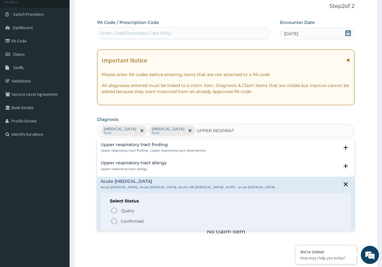
scroll to position [30, 0]
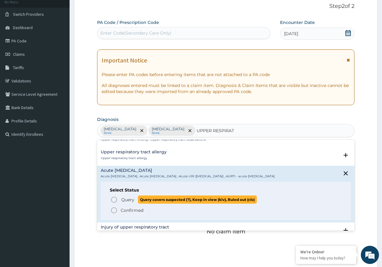
click at [133, 203] on span "Query" at bounding box center [127, 200] width 13 height 6
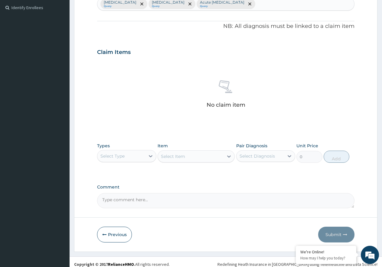
scroll to position [170, 0]
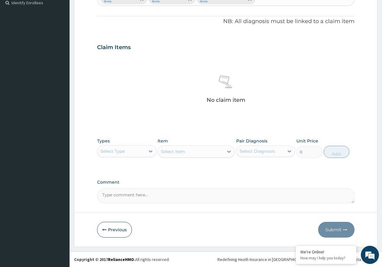
click at [139, 156] on div "Select Type" at bounding box center [126, 151] width 59 height 12
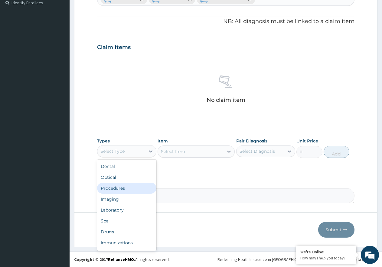
click at [131, 188] on div "Procedures" at bounding box center [126, 188] width 59 height 11
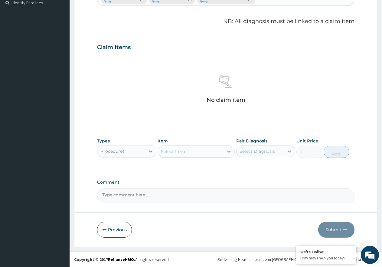
click at [207, 154] on div "Select Item" at bounding box center [191, 152] width 66 height 10
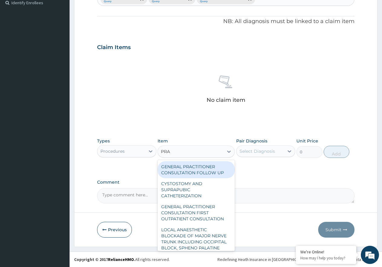
type input "PRAC"
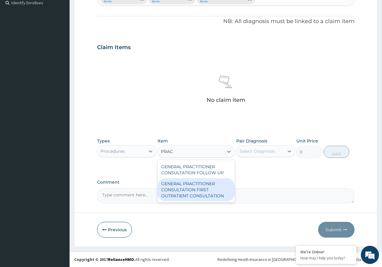
click at [206, 185] on div "GENERAL PRACTITIONER CONSULTATION FIRST OUTPATIENT CONSULTATION" at bounding box center [196, 189] width 77 height 23
type input "3547.5"
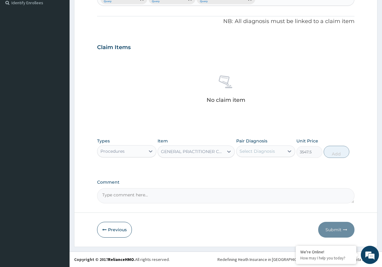
click at [251, 149] on div "Select Diagnosis" at bounding box center [257, 151] width 35 height 6
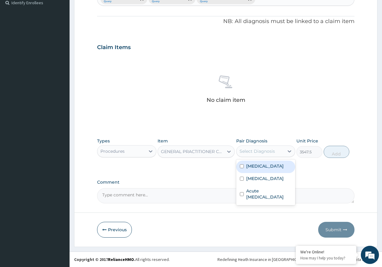
click at [255, 168] on label "Malaria" at bounding box center [266, 166] width 38 height 6
checkbox input "true"
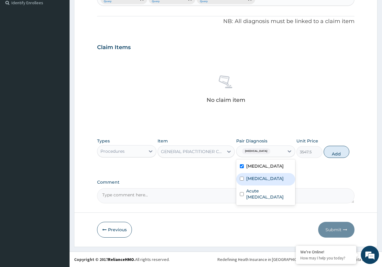
drag, startPoint x: 257, startPoint y: 178, endPoint x: 268, endPoint y: 199, distance: 24.0
click at [257, 178] on label "Sepsis" at bounding box center [266, 178] width 38 height 6
checkbox input "true"
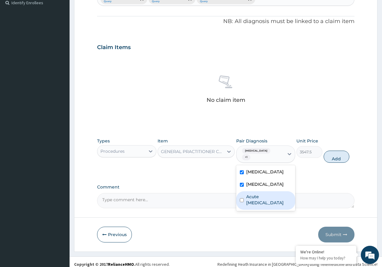
drag, startPoint x: 268, startPoint y: 199, endPoint x: 321, endPoint y: 176, distance: 58.0
click at [269, 199] on label "Acute upper respiratory infection" at bounding box center [270, 200] width 46 height 12
checkbox input "true"
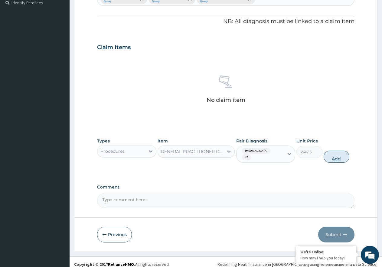
click at [338, 153] on button "Add" at bounding box center [337, 157] width 26 height 12
type input "0"
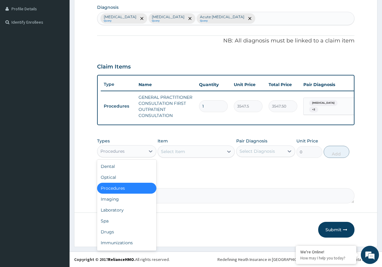
click at [132, 150] on div "Procedures" at bounding box center [122, 151] width 48 height 10
click at [134, 209] on div "Laboratory" at bounding box center [126, 209] width 59 height 11
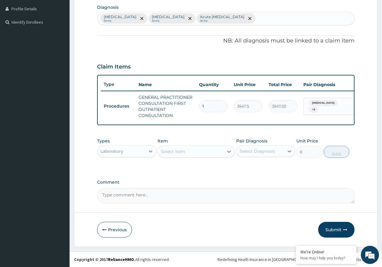
click at [186, 150] on div "Select Item" at bounding box center [191, 152] width 66 height 10
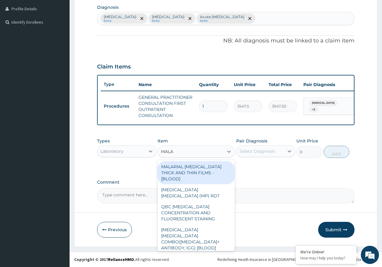
type input "MALAR"
click at [219, 170] on div "MALARIAL PARASITE THICK AND THIN FILMS - [BLOOD]" at bounding box center [196, 172] width 77 height 23
type input "1612.5"
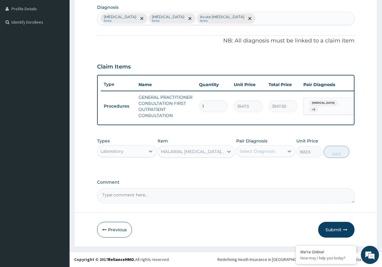
click at [260, 157] on div "Pair Diagnosis Select Diagnosis" at bounding box center [266, 148] width 59 height 20
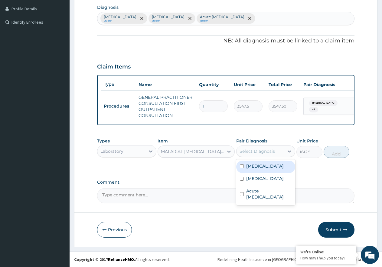
click at [266, 152] on div "Select Diagnosis" at bounding box center [257, 151] width 35 height 6
click at [271, 170] on div "Malaria" at bounding box center [266, 167] width 59 height 12
checkbox input "true"
click at [339, 152] on button "Add" at bounding box center [337, 152] width 26 height 12
type input "0"
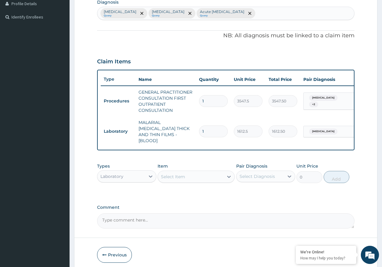
click at [187, 174] on div "Select Item" at bounding box center [191, 177] width 66 height 10
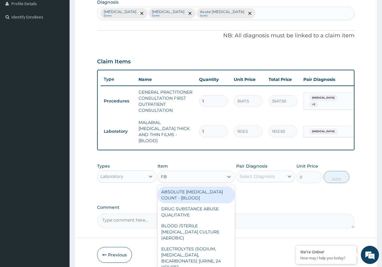
type input "FBC"
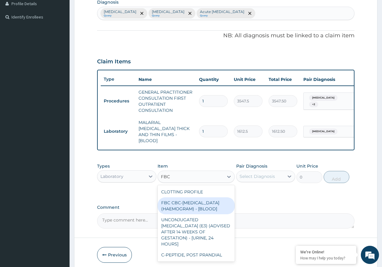
drag, startPoint x: 201, startPoint y: 203, endPoint x: 244, endPoint y: 194, distance: 43.7
click at [206, 203] on div "FBC CBC-COMPLETE BLOOD COUNT (HAEMOGRAM) - [BLOOD]" at bounding box center [196, 205] width 77 height 17
type input "4300"
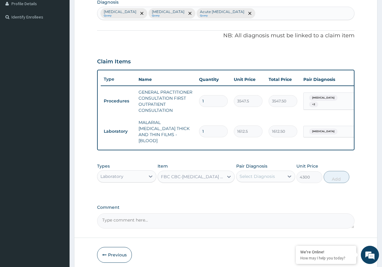
click at [260, 176] on div "Select Diagnosis" at bounding box center [257, 176] width 35 height 6
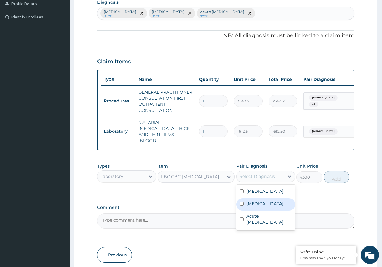
click at [267, 202] on div "Sepsis" at bounding box center [266, 204] width 59 height 12
checkbox input "true"
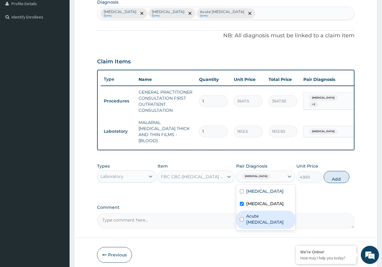
click at [275, 215] on label "Acute upper respiratory infection" at bounding box center [270, 219] width 46 height 12
checkbox input "true"
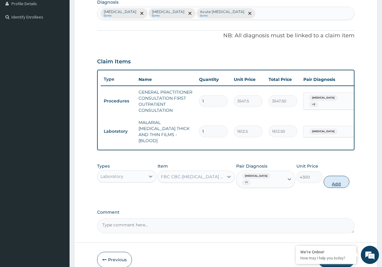
click at [343, 178] on button "Add" at bounding box center [337, 182] width 26 height 12
type input "0"
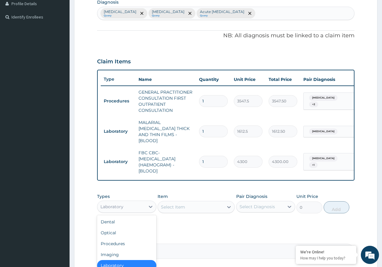
click at [127, 204] on div "Laboratory" at bounding box center [122, 207] width 48 height 10
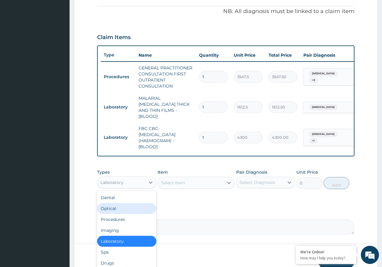
scroll to position [210, 0]
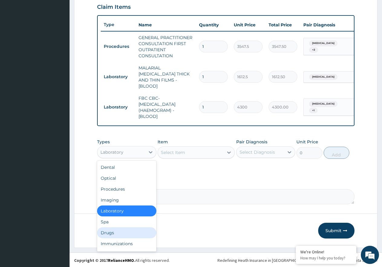
click at [119, 230] on div "Drugs" at bounding box center [126, 232] width 59 height 11
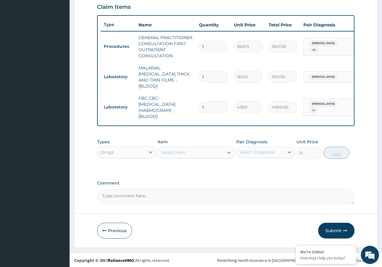
click at [176, 151] on div "Select Item" at bounding box center [173, 152] width 24 height 6
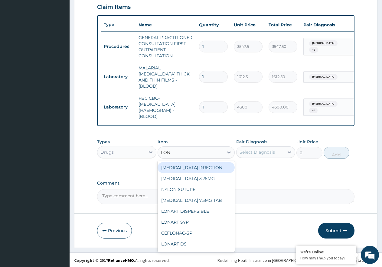
type input "LONA"
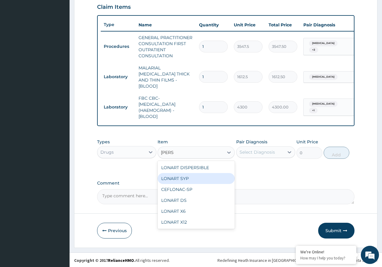
drag, startPoint x: 181, startPoint y: 176, endPoint x: 203, endPoint y: 172, distance: 22.8
click at [181, 176] on div "LONART SYP" at bounding box center [196, 178] width 77 height 11
type input "2719.75"
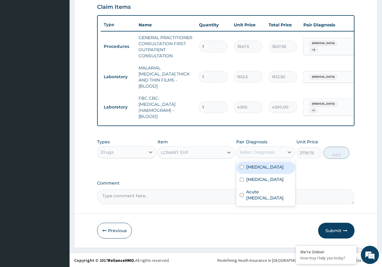
click at [253, 149] on div "Select Diagnosis" at bounding box center [257, 152] width 35 height 6
drag, startPoint x: 259, startPoint y: 166, endPoint x: 303, endPoint y: 161, distance: 44.2
click at [260, 166] on label "Malaria" at bounding box center [266, 167] width 38 height 6
checkbox input "true"
click at [340, 149] on button "Add" at bounding box center [337, 153] width 26 height 12
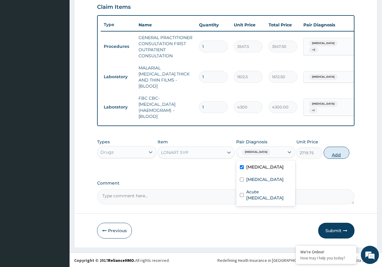
type input "0"
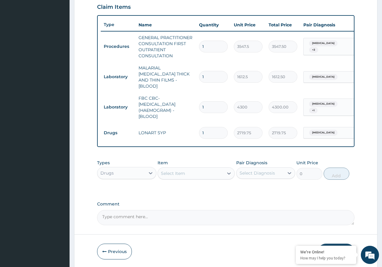
click at [172, 174] on div "Select Item" at bounding box center [173, 173] width 24 height 6
type input "PARACET"
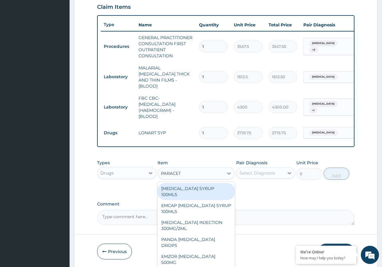
drag, startPoint x: 194, startPoint y: 188, endPoint x: 225, endPoint y: 189, distance: 30.9
click at [202, 189] on div "[MEDICAL_DATA] SYRUP 100MLS" at bounding box center [196, 191] width 77 height 17
type input "709.5"
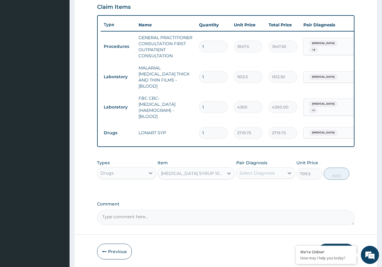
click at [265, 170] on div "Select Diagnosis" at bounding box center [257, 173] width 35 height 6
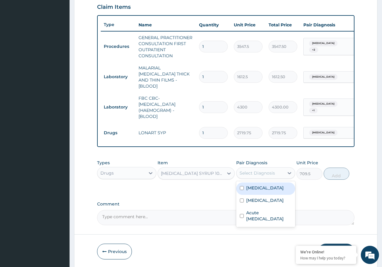
drag, startPoint x: 269, startPoint y: 188, endPoint x: 304, endPoint y: 177, distance: 37.4
click at [271, 188] on div "[MEDICAL_DATA]" at bounding box center [266, 188] width 59 height 12
checkbox input "true"
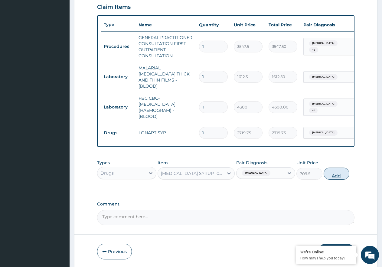
click at [328, 171] on button "Add" at bounding box center [337, 173] width 26 height 12
type input "0"
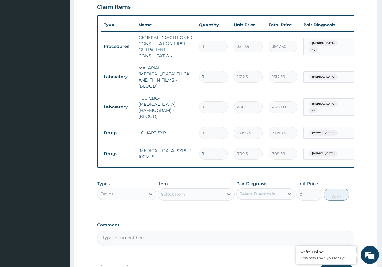
click at [180, 191] on div "Select Item" at bounding box center [173, 194] width 24 height 6
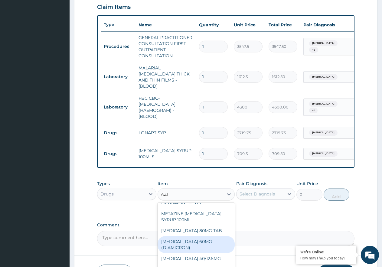
scroll to position [30, 0]
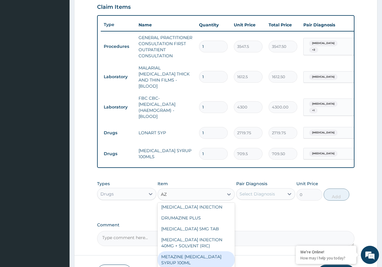
type input "A"
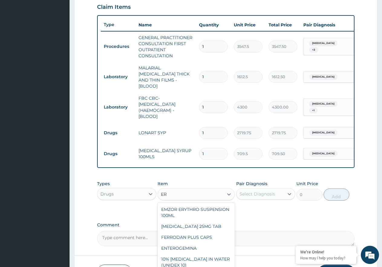
scroll to position [1060, 0]
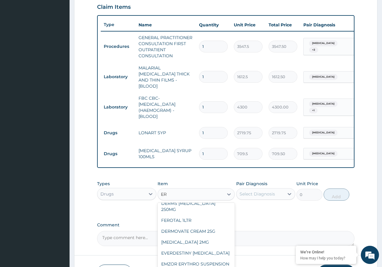
type input "ERY"
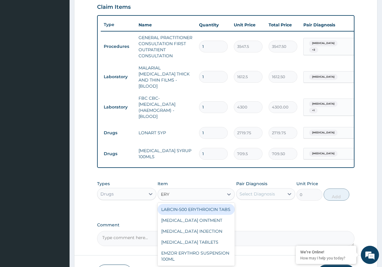
scroll to position [0, 0]
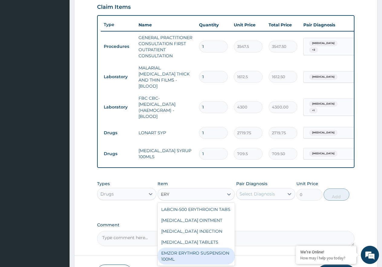
drag, startPoint x: 221, startPoint y: 250, endPoint x: 224, endPoint y: 245, distance: 6.1
click at [221, 250] on div "EMZOR ERYTHRO SUSPENSION 100ML" at bounding box center [196, 255] width 77 height 17
type input "2601.5"
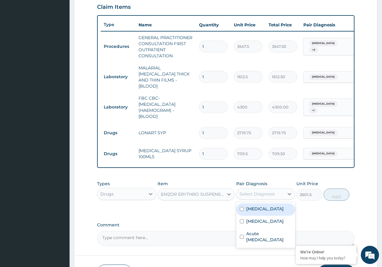
click at [261, 197] on div "Select Diagnosis" at bounding box center [261, 194] width 48 height 10
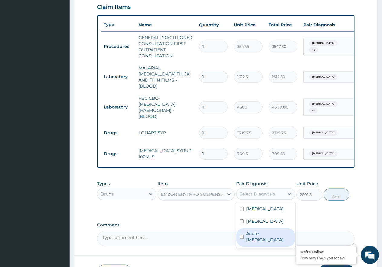
click at [265, 234] on label "Acute upper respiratory infection" at bounding box center [270, 236] width 46 height 12
checkbox input "true"
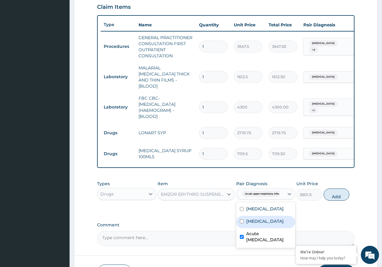
click at [278, 220] on div "Sepsis" at bounding box center [266, 222] width 59 height 12
checkbox input "true"
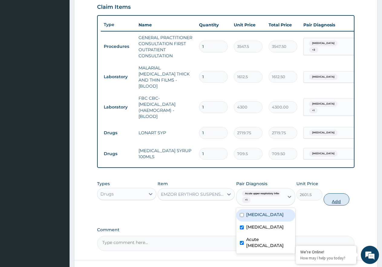
click at [337, 200] on button "Add" at bounding box center [337, 199] width 26 height 12
type input "0"
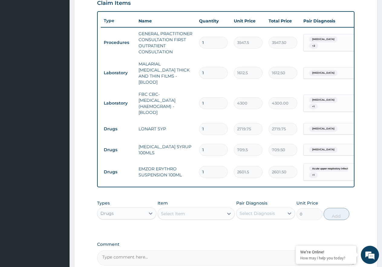
scroll to position [271, 0]
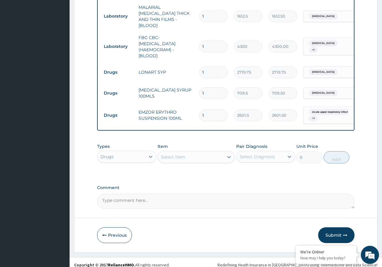
click at [177, 160] on div "Select Item" at bounding box center [191, 157] width 66 height 10
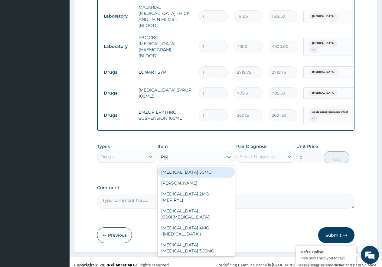
type input "PIRI"
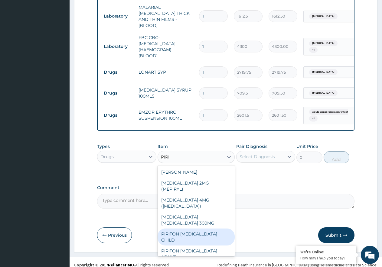
click at [210, 228] on div "PIRITON EXPECTORANT CHILD" at bounding box center [196, 236] width 77 height 17
type input "1182.5"
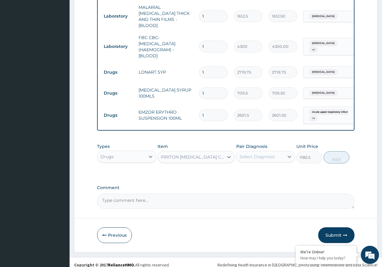
click at [247, 157] on div "Select Diagnosis" at bounding box center [257, 157] width 35 height 6
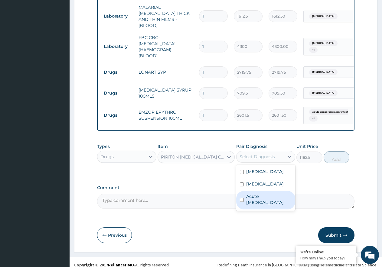
drag, startPoint x: 262, startPoint y: 197, endPoint x: 307, endPoint y: 176, distance: 49.6
click at [264, 196] on label "Acute upper respiratory infection" at bounding box center [270, 199] width 46 height 12
checkbox input "true"
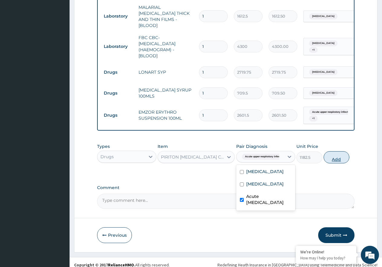
click at [337, 157] on button "Add" at bounding box center [337, 157] width 26 height 12
type input "0"
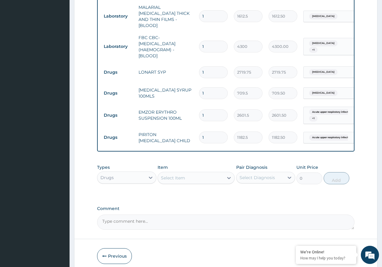
click at [202, 177] on div "Select Item" at bounding box center [191, 178] width 66 height 10
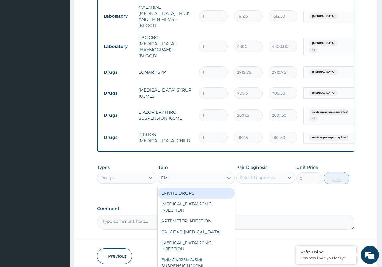
type input "EMZ"
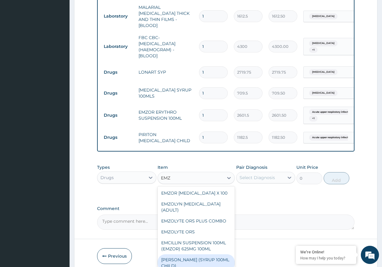
click at [208, 258] on div "EMZOLYN COUGH (SYRUP 100ML CHILD)" at bounding box center [196, 262] width 77 height 17
type input "1478.125"
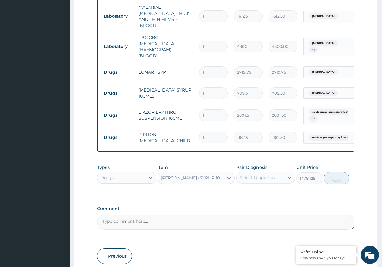
scroll to position [296, 0]
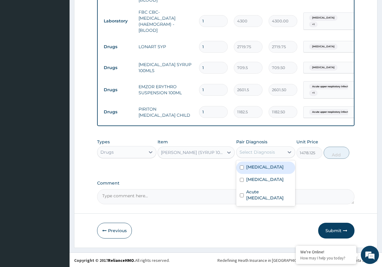
click at [261, 149] on div "Select Diagnosis" at bounding box center [257, 152] width 35 height 6
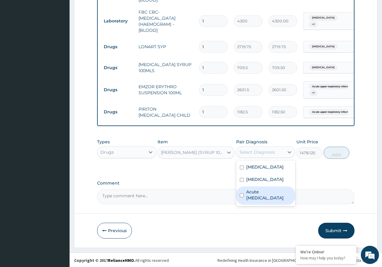
click at [270, 195] on label "Acute upper respiratory infection" at bounding box center [270, 195] width 46 height 12
checkbox input "true"
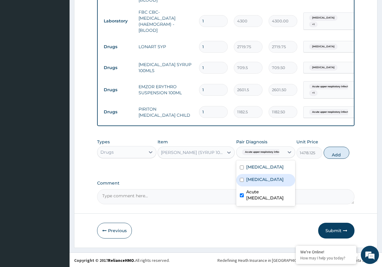
drag, startPoint x: 334, startPoint y: 151, endPoint x: 332, endPoint y: 199, distance: 47.9
click at [334, 151] on button "Add" at bounding box center [337, 153] width 26 height 12
type input "0"
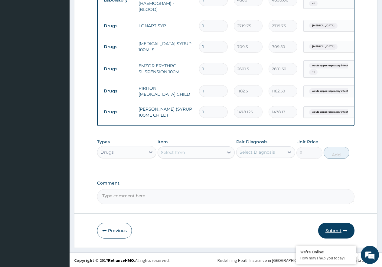
click at [325, 225] on button "Submit" at bounding box center [337, 231] width 36 height 16
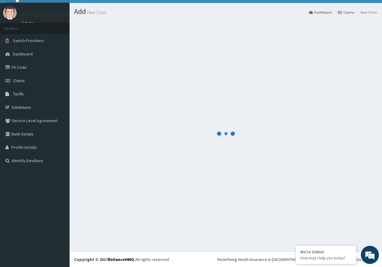
scroll to position [12, 0]
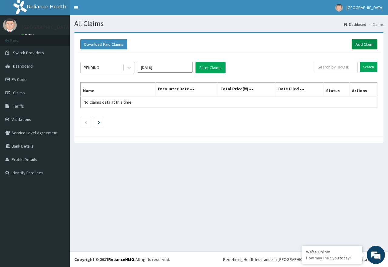
click at [358, 45] on link "Add Claim" at bounding box center [364, 44] width 26 height 10
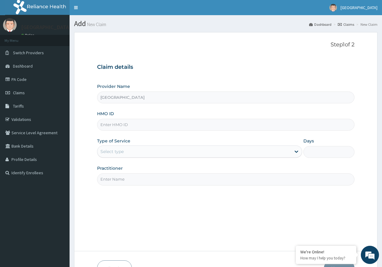
click at [139, 181] on input "Practitioner" at bounding box center [226, 179] width 258 height 12
type input "[PERSON_NAME]"
click at [112, 126] on input "HMO ID" at bounding box center [226, 125] width 258 height 12
paste input "ERM/10117/D"
type input "ERM/10117/D"
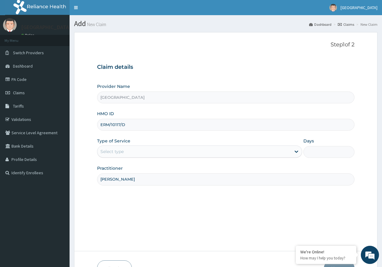
click at [205, 154] on div "Select type" at bounding box center [195, 152] width 194 height 10
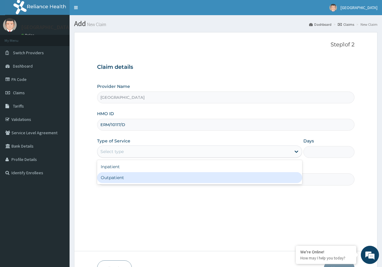
click at [164, 180] on div "Outpatient" at bounding box center [199, 177] width 205 height 11
type input "1"
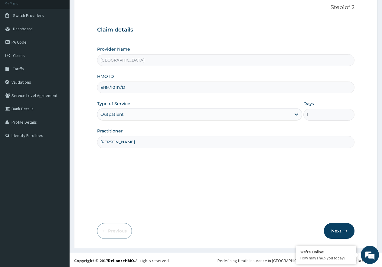
scroll to position [38, 0]
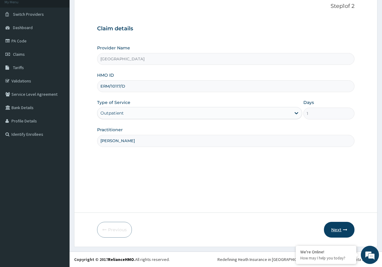
click at [339, 227] on button "Next" at bounding box center [339, 230] width 31 height 16
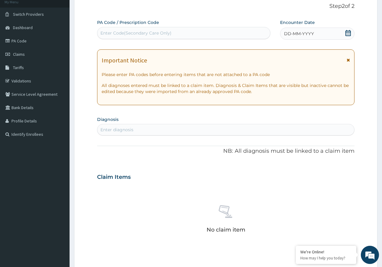
click at [349, 34] on icon at bounding box center [349, 33] width 6 height 6
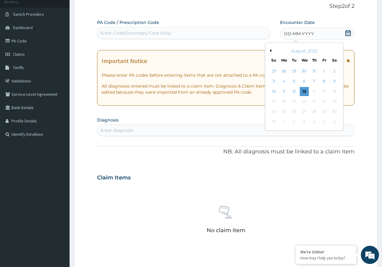
click at [271, 48] on div "August 2025" at bounding box center [304, 51] width 73 height 6
click at [270, 51] on button "Previous Month" at bounding box center [270, 50] width 3 height 3
click at [315, 100] on div "24" at bounding box center [314, 101] width 9 height 9
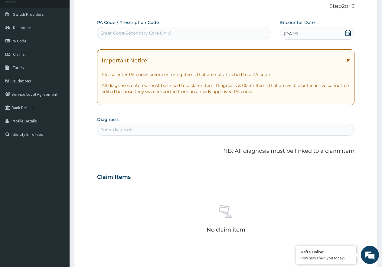
click at [171, 132] on div "Enter diagnosis" at bounding box center [226, 130] width 257 height 10
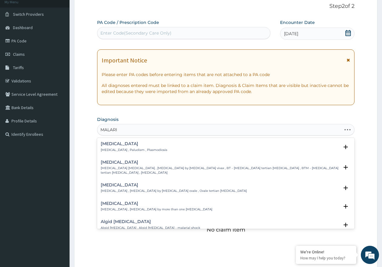
type input "MALARIA"
click at [123, 146] on div "Malaria Malaria , Paludism , Plasmodiosis" at bounding box center [134, 146] width 67 height 11
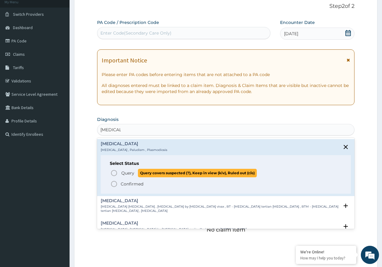
click at [121, 176] on p "Query Query covers suspected (?), Keep in view (kiv), Ruled out (r/o)" at bounding box center [189, 173] width 136 height 8
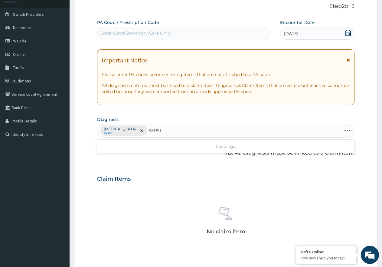
type input "SEPSIS"
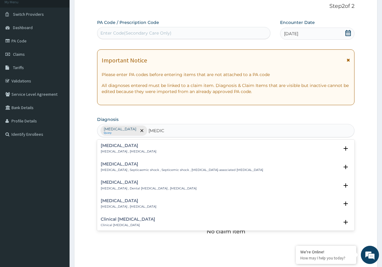
click at [128, 146] on h4 "Sepsis" at bounding box center [129, 145] width 56 height 5
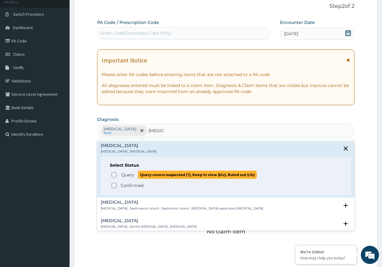
click at [126, 177] on span "Query" at bounding box center [127, 175] width 13 height 6
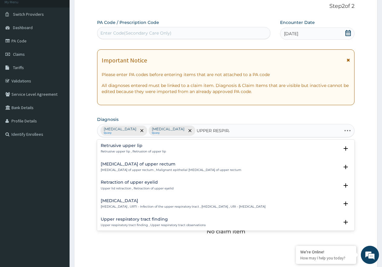
type input "UPPER RESPIRAT"
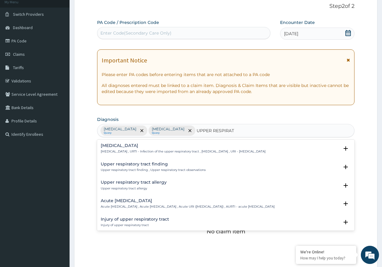
click at [132, 200] on h4 "Acute upper respiratory infection" at bounding box center [188, 200] width 174 height 5
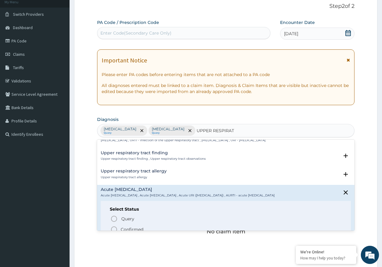
scroll to position [30, 0]
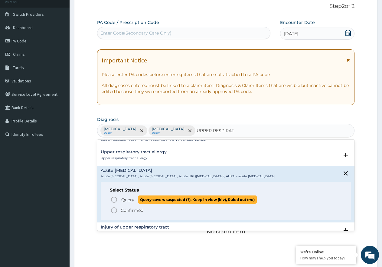
click at [130, 203] on span "Query" at bounding box center [127, 200] width 13 height 6
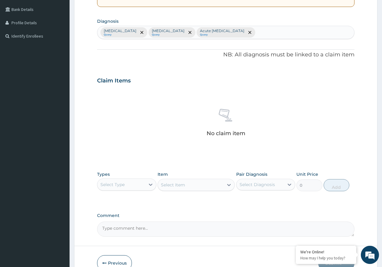
scroll to position [160, 0]
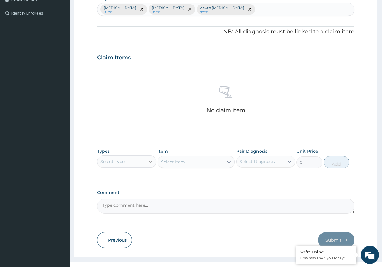
click at [146, 163] on div at bounding box center [150, 161] width 11 height 11
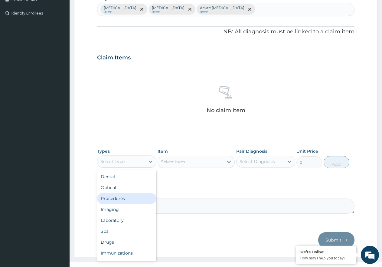
click at [126, 200] on div "Procedures" at bounding box center [126, 198] width 59 height 11
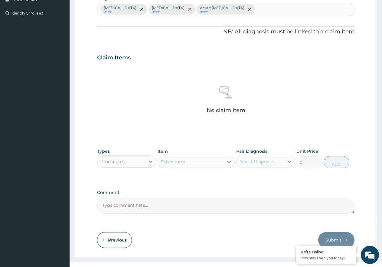
click at [191, 164] on div "Select Item" at bounding box center [191, 162] width 66 height 10
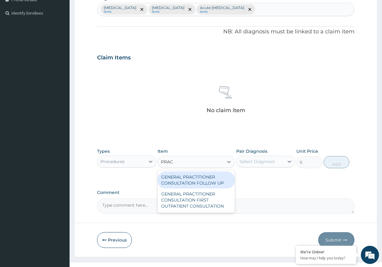
type input "PRACT"
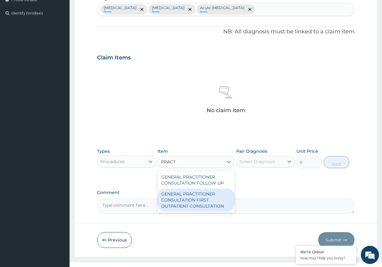
drag, startPoint x: 204, startPoint y: 200, endPoint x: 259, endPoint y: 169, distance: 63.2
click at [210, 200] on div "GENERAL PRACTITIONER CONSULTATION FIRST OUTPATIENT CONSULTATION" at bounding box center [196, 199] width 77 height 23
type input "3547.5"
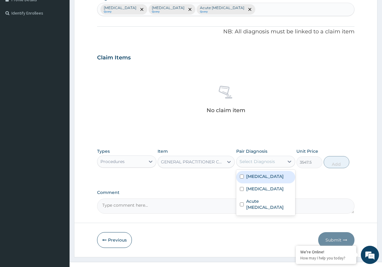
click at [263, 160] on div "Select Diagnosis" at bounding box center [257, 161] width 35 height 6
click at [266, 177] on div "Malaria" at bounding box center [266, 177] width 59 height 12
checkbox input "true"
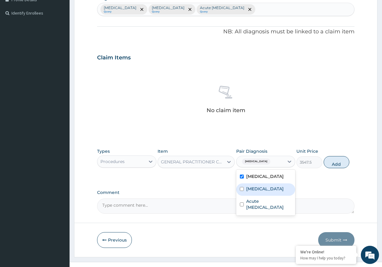
drag, startPoint x: 263, startPoint y: 186, endPoint x: 267, endPoint y: 197, distance: 11.2
click at [263, 187] on div "[MEDICAL_DATA]" at bounding box center [266, 189] width 59 height 12
checkbox input "true"
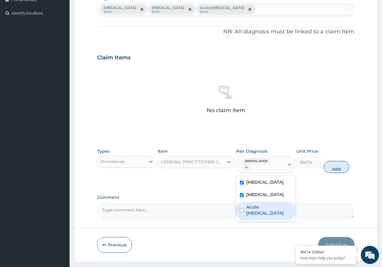
click at [274, 207] on label "Acute upper respiratory infection" at bounding box center [270, 210] width 46 height 12
checkbox input "true"
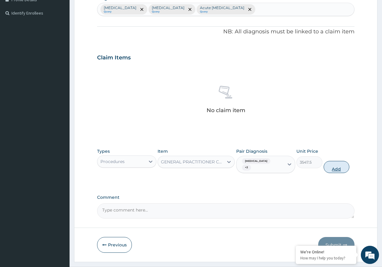
click at [334, 165] on button "Add" at bounding box center [337, 167] width 26 height 12
type input "0"
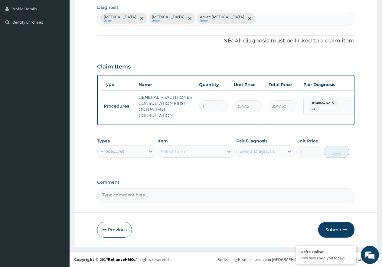
scroll to position [156, 0]
click at [162, 150] on div "Select Item" at bounding box center [173, 151] width 24 height 6
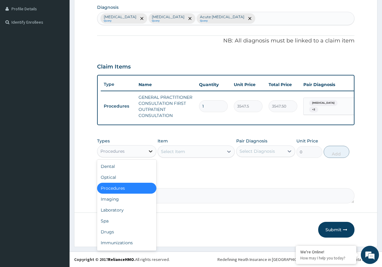
click at [147, 155] on div at bounding box center [150, 151] width 11 height 11
click at [127, 210] on div "Laboratory" at bounding box center [126, 209] width 59 height 11
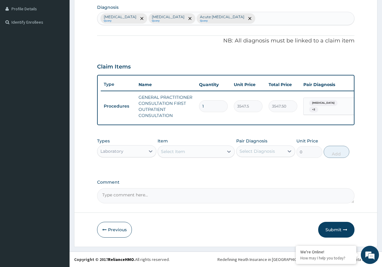
click at [195, 156] on div "Select Item" at bounding box center [191, 152] width 66 height 10
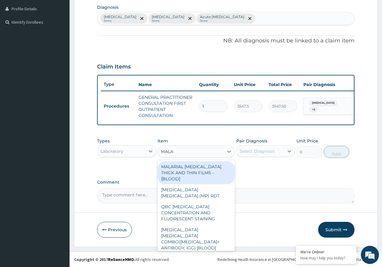
type input "MALAR"
click at [198, 167] on div "MALARIAL PARASITE THICK AND THIN FILMS - [BLOOD]" at bounding box center [196, 172] width 77 height 23
type input "1612.5"
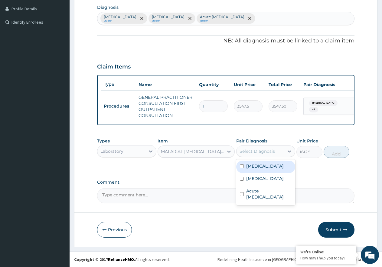
click at [266, 151] on div "Select Diagnosis" at bounding box center [257, 151] width 35 height 6
click at [266, 161] on div "[MEDICAL_DATA]" at bounding box center [266, 167] width 59 height 12
checkbox input "true"
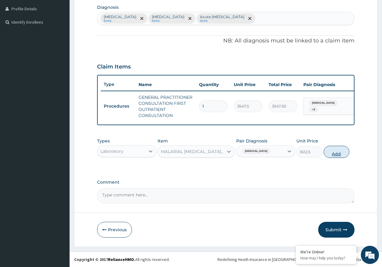
click at [338, 153] on button "Add" at bounding box center [337, 152] width 26 height 12
type input "0"
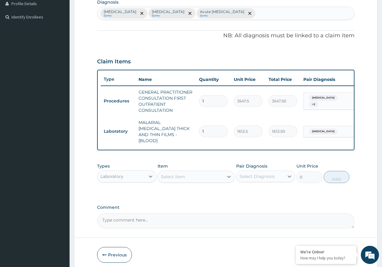
click at [190, 174] on div "Select Item" at bounding box center [191, 177] width 66 height 10
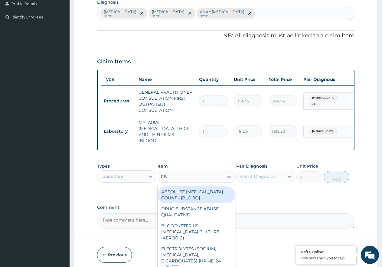
type input "FBC"
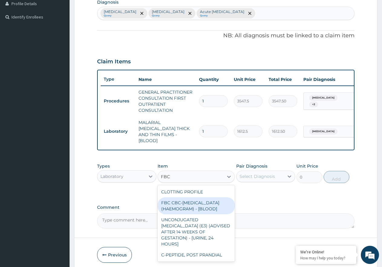
drag, startPoint x: 194, startPoint y: 205, endPoint x: 229, endPoint y: 186, distance: 40.7
click at [196, 204] on div "FBC CBC-COMPLETE BLOOD COUNT (HAEMOGRAM) - [BLOOD]" at bounding box center [196, 205] width 77 height 17
type input "4300"
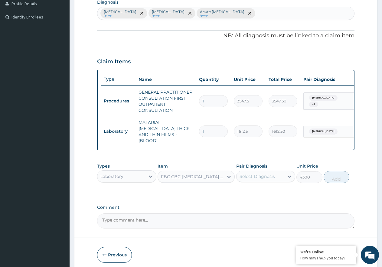
click at [252, 176] on div "Select Diagnosis" at bounding box center [257, 176] width 35 height 6
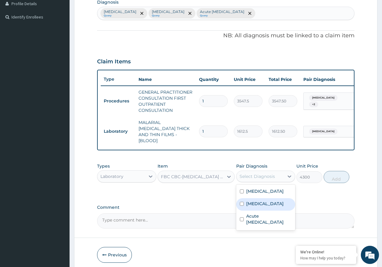
click at [256, 203] on label "[MEDICAL_DATA]" at bounding box center [266, 203] width 38 height 6
checkbox input "true"
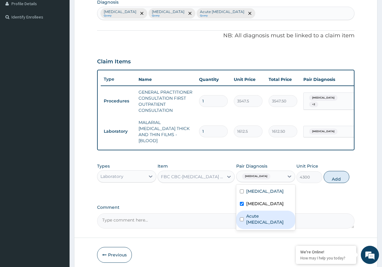
drag, startPoint x: 272, startPoint y: 221, endPoint x: 281, endPoint y: 211, distance: 13.3
click at [272, 221] on label "Acute upper respiratory infection" at bounding box center [270, 219] width 46 height 12
checkbox input "true"
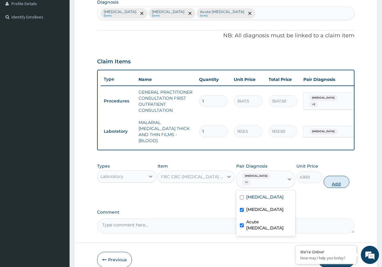
click at [334, 178] on button "Add" at bounding box center [337, 182] width 26 height 12
type input "0"
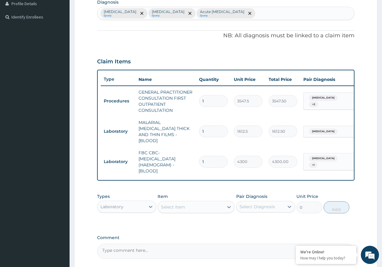
click at [133, 205] on div "Laboratory" at bounding box center [122, 207] width 48 height 10
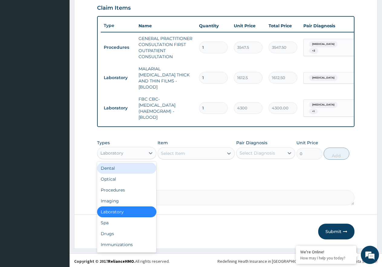
scroll to position [210, 0]
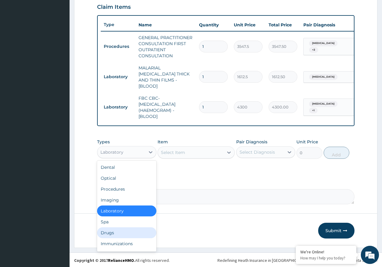
click at [121, 230] on div "Drugs" at bounding box center [126, 232] width 59 height 11
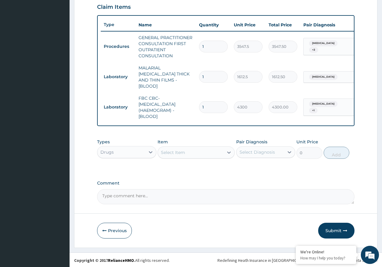
click at [183, 150] on div "Select Item" at bounding box center [173, 152] width 24 height 6
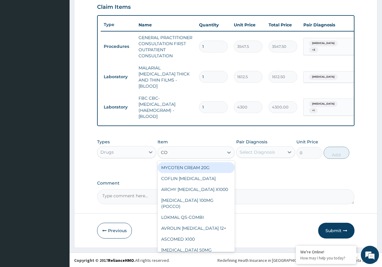
type input "COA"
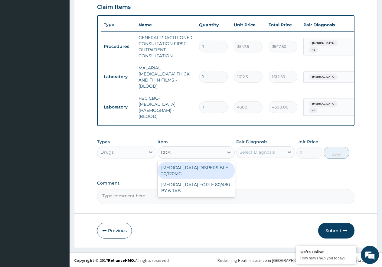
drag, startPoint x: 184, startPoint y: 170, endPoint x: 233, endPoint y: 161, distance: 49.8
click at [186, 170] on div "COARTEM DISPERSIBLE 20/120MG" at bounding box center [196, 170] width 77 height 17
type input "112.3375"
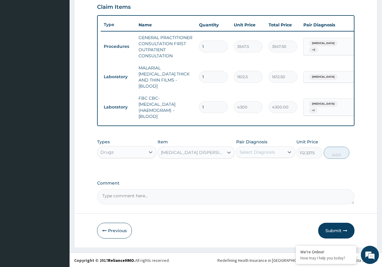
click at [254, 152] on div "Select Diagnosis" at bounding box center [257, 152] width 35 height 6
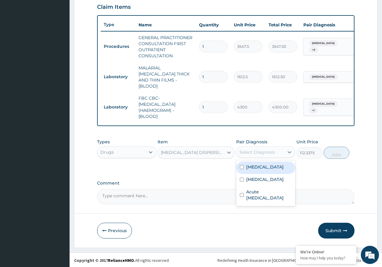
click at [266, 168] on div "Malaria" at bounding box center [266, 167] width 59 height 12
checkbox input "true"
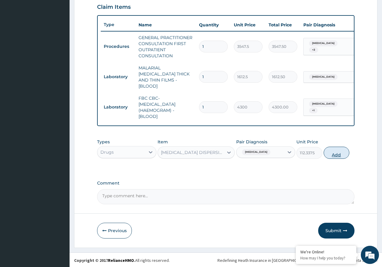
click at [339, 152] on button "Add" at bounding box center [337, 153] width 26 height 12
type input "0"
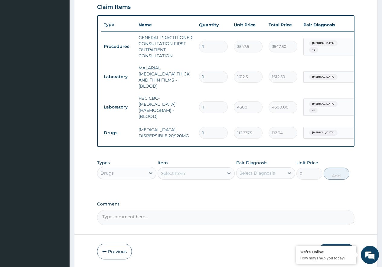
type input "12"
type input "1348.05"
type input "12"
click at [192, 170] on div "Select Item" at bounding box center [191, 173] width 66 height 10
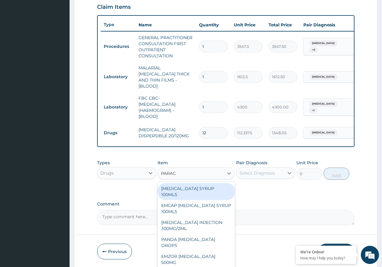
type input "PARACE"
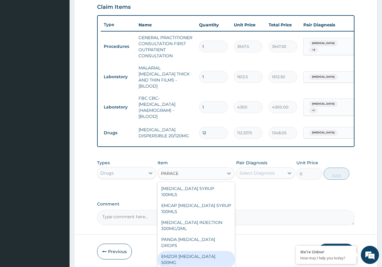
drag, startPoint x: 222, startPoint y: 245, endPoint x: 271, endPoint y: 197, distance: 69.2
click at [222, 251] on div "EMZOR PARACETAMOL 500MG" at bounding box center [196, 259] width 77 height 17
type input "23.65"
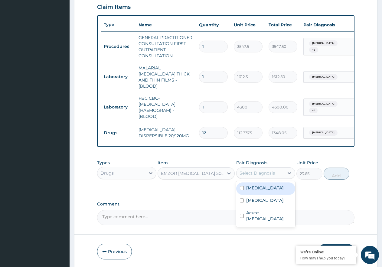
click at [277, 174] on div "Select Diagnosis" at bounding box center [261, 173] width 48 height 10
drag, startPoint x: 273, startPoint y: 188, endPoint x: 291, endPoint y: 185, distance: 18.5
click at [273, 188] on div "Malaria" at bounding box center [266, 188] width 59 height 12
checkbox input "true"
click at [348, 171] on button "Add" at bounding box center [337, 173] width 26 height 12
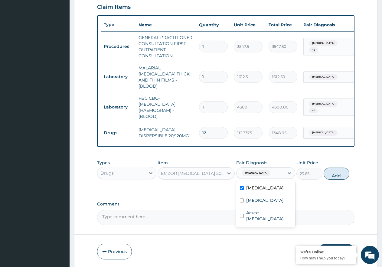
type input "0"
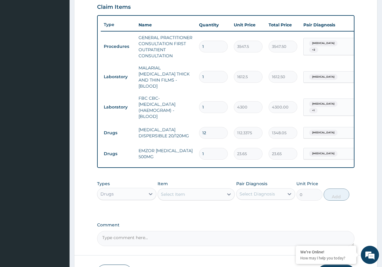
type input "0.00"
type input "9"
type input "212.85"
type input "9"
click at [168, 192] on div "Select Item" at bounding box center [173, 194] width 24 height 6
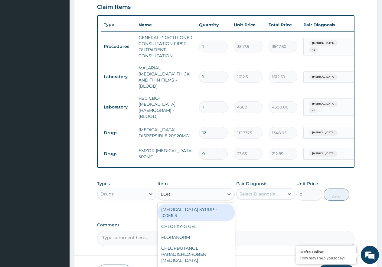
type input "LORA"
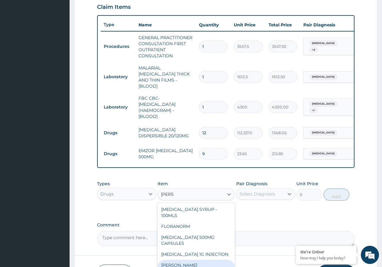
drag, startPoint x: 205, startPoint y: 261, endPoint x: 210, endPoint y: 260, distance: 4.9
click at [205, 261] on div "LORATYN LORATADINE 10MG" at bounding box center [196, 268] width 77 height 17
type input "88.6875"
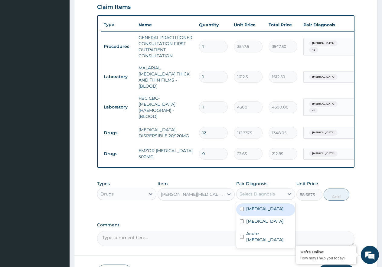
drag, startPoint x: 256, startPoint y: 188, endPoint x: 257, endPoint y: 195, distance: 7.4
click at [256, 189] on div "Select Diagnosis" at bounding box center [261, 194] width 48 height 10
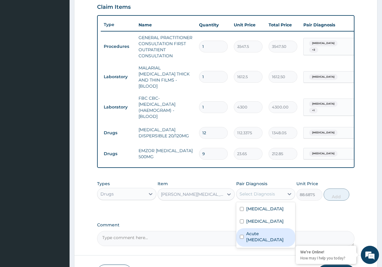
click at [288, 235] on label "Acute upper respiratory infection" at bounding box center [270, 236] width 46 height 12
checkbox input "true"
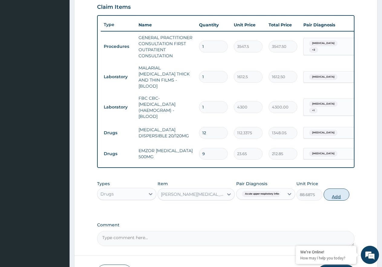
click at [337, 192] on button "Add" at bounding box center [337, 194] width 26 height 12
type input "0"
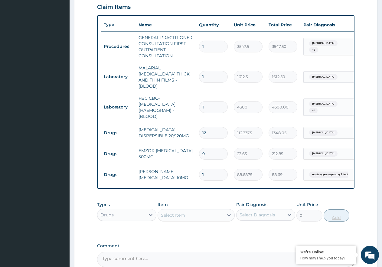
type input "0.00"
type input "3"
type input "266.06"
type input "3"
click at [172, 212] on div "Select Item" at bounding box center [173, 215] width 24 height 6
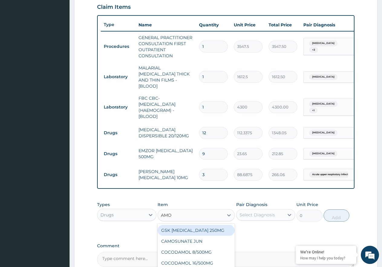
type input "AMOX"
drag, startPoint x: 193, startPoint y: 231, endPoint x: 221, endPoint y: 224, distance: 29.4
click at [197, 230] on div "GSK AMOXIL 250MG" at bounding box center [196, 230] width 77 height 11
type input "29.562500000000004"
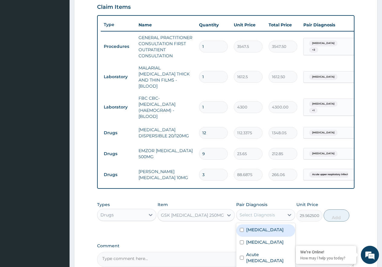
click at [260, 210] on div "Select Diagnosis" at bounding box center [261, 215] width 48 height 10
click at [262, 241] on div "Sepsis" at bounding box center [266, 243] width 59 height 12
checkbox input "true"
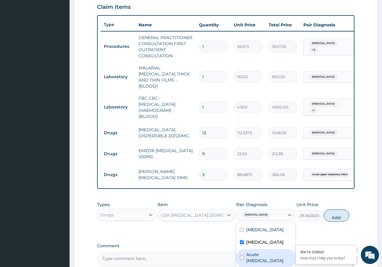
click at [270, 260] on label "Acute upper respiratory infection" at bounding box center [270, 257] width 46 height 12
checkbox input "true"
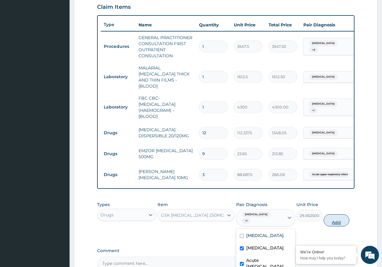
click at [336, 216] on button "Add" at bounding box center [337, 220] width 26 height 12
type input "0"
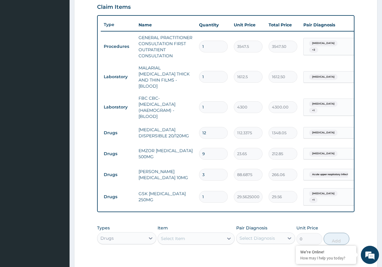
type input "15"
type input "443.44"
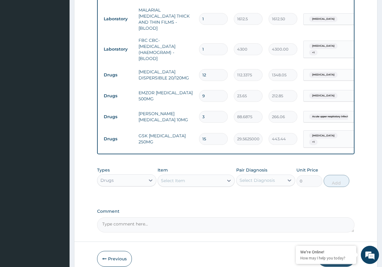
scroll to position [271, 0]
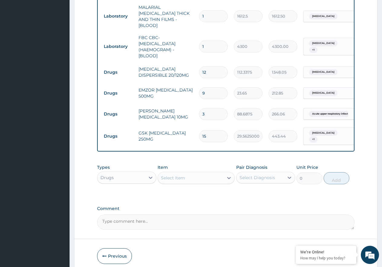
type input "15"
click at [185, 173] on div "Select Item" at bounding box center [191, 178] width 66 height 10
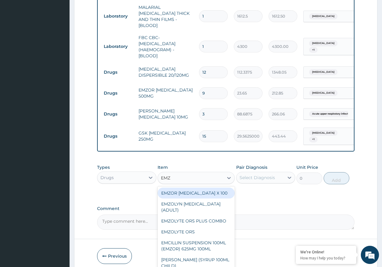
type input "EMZO"
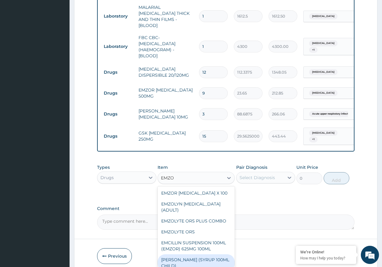
click at [207, 260] on div "EMZOLYN COUGH (SYRUP 100ML CHILD)" at bounding box center [196, 262] width 77 height 17
type input "1478.125"
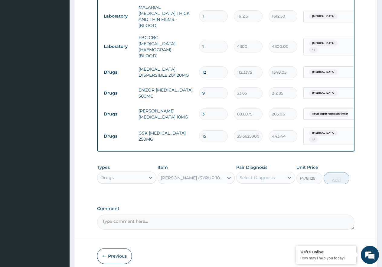
click at [270, 174] on div "Select Diagnosis" at bounding box center [257, 177] width 35 height 6
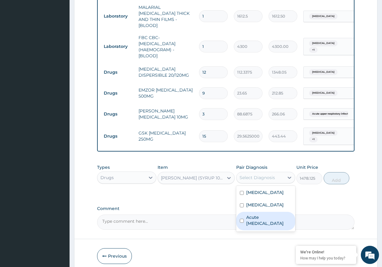
click at [268, 214] on label "Acute upper respiratory infection" at bounding box center [270, 220] width 46 height 12
checkbox input "true"
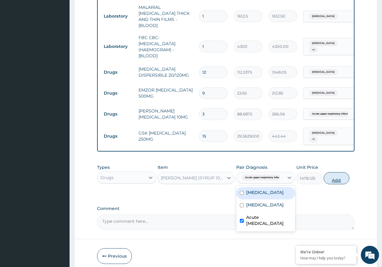
click at [330, 173] on button "Add" at bounding box center [337, 178] width 26 height 12
type input "0"
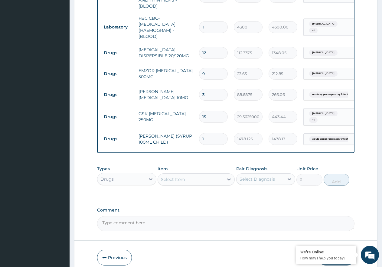
scroll to position [301, 0]
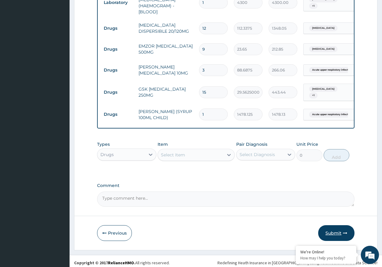
click at [345, 231] on icon "button" at bounding box center [345, 233] width 4 height 4
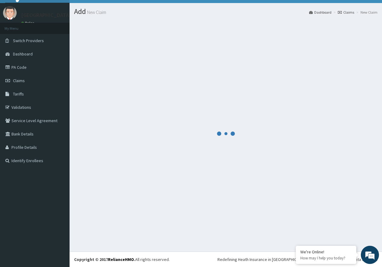
scroll to position [315, 0]
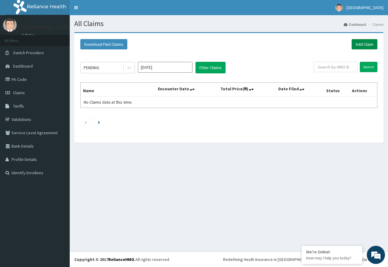
click at [366, 47] on link "Add Claim" at bounding box center [364, 44] width 26 height 10
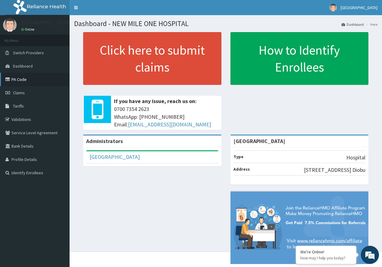
click at [22, 77] on link "PA Code" at bounding box center [35, 79] width 70 height 13
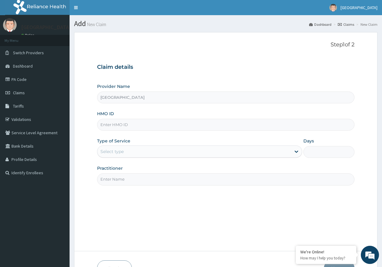
paste input "ERM/10271/C"
type input "ERM/10271/C"
click at [192, 156] on div "Select type" at bounding box center [195, 152] width 194 height 10
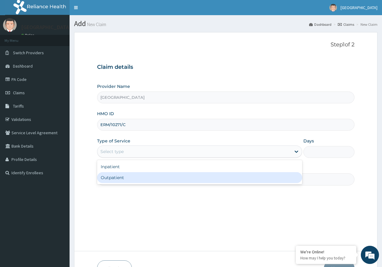
click at [204, 179] on div "Outpatient" at bounding box center [199, 177] width 205 height 11
type input "1"
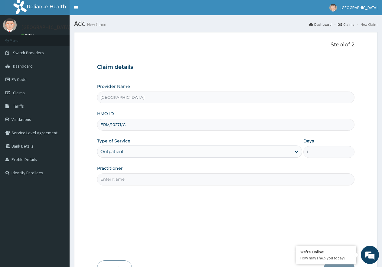
click at [226, 180] on input "Practitioner" at bounding box center [226, 179] width 258 height 12
type input "[PERSON_NAME]"
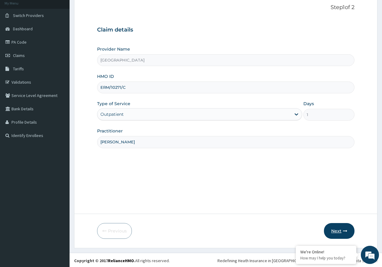
scroll to position [38, 0]
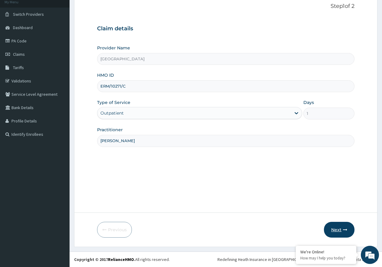
click at [337, 228] on button "Next" at bounding box center [339, 230] width 31 height 16
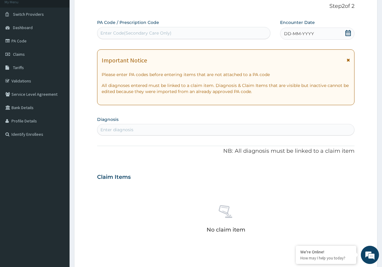
click at [347, 32] on icon at bounding box center [349, 33] width 6 height 6
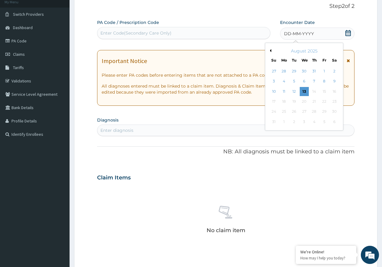
click at [272, 51] on div "August 2025" at bounding box center [304, 51] width 73 height 6
click at [271, 51] on button "Previous Month" at bounding box center [270, 50] width 3 height 3
click at [316, 102] on div "24" at bounding box center [314, 101] width 9 height 9
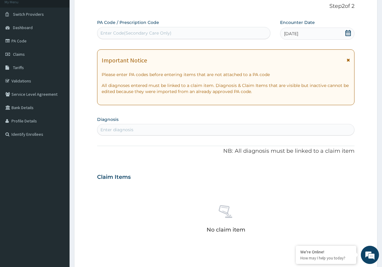
click at [171, 127] on div "Enter diagnosis" at bounding box center [226, 130] width 257 height 10
type input "MALARIA"
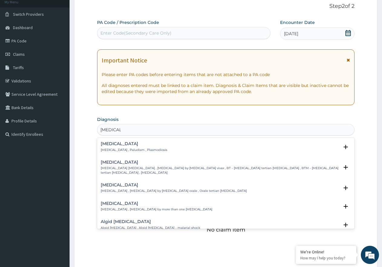
click at [122, 145] on h4 "Malaria" at bounding box center [134, 143] width 67 height 5
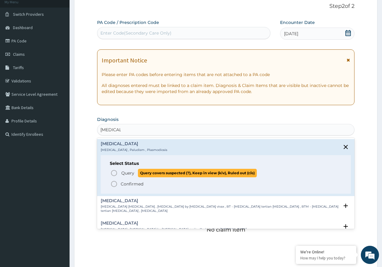
click at [121, 176] on span "Query Query covers suspected (?), Keep in view (kiv), Ruled out (r/o)" at bounding box center [227, 173] width 232 height 8
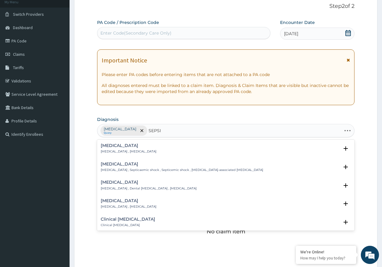
type input "SEPSIS"
click at [131, 149] on div "Sepsis Systemic infection , Sepsis" at bounding box center [129, 148] width 56 height 11
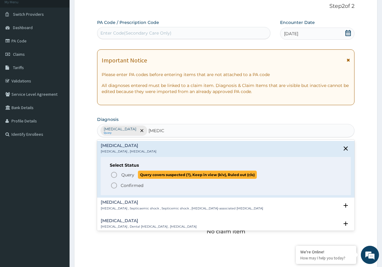
click at [129, 173] on span "Query" at bounding box center [127, 175] width 13 height 6
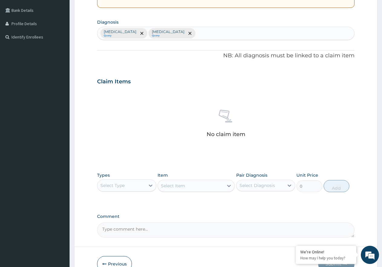
scroll to position [160, 0]
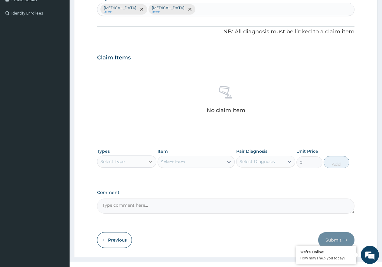
click at [151, 161] on icon at bounding box center [151, 161] width 6 height 6
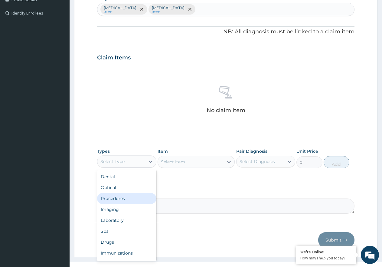
click at [143, 200] on div "Procedures" at bounding box center [126, 198] width 59 height 11
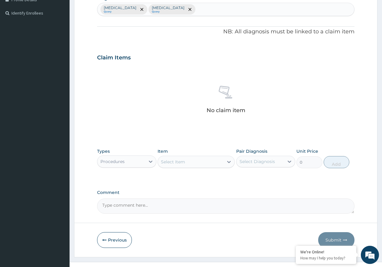
click at [179, 161] on div "Select Item" at bounding box center [173, 162] width 24 height 6
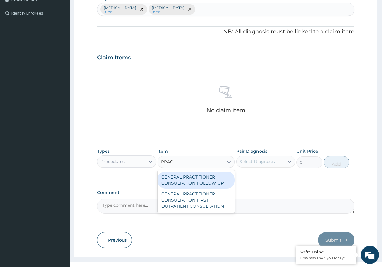
type input "PRACT"
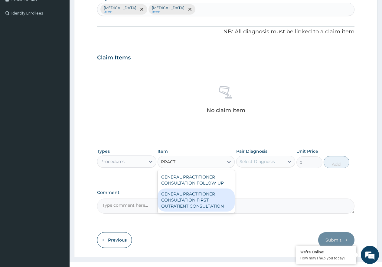
click at [194, 199] on div "GENERAL PRACTITIONER CONSULTATION FIRST OUTPATIENT CONSULTATION" at bounding box center [196, 199] width 77 height 23
type input "3547.5"
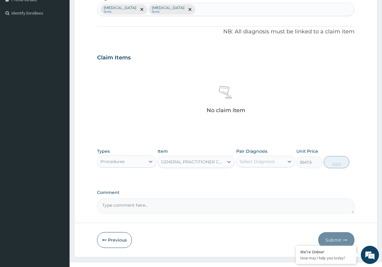
click at [269, 163] on div "Select Diagnosis" at bounding box center [257, 161] width 35 height 6
click at [266, 177] on div "Malaria" at bounding box center [266, 177] width 59 height 12
checkbox input "true"
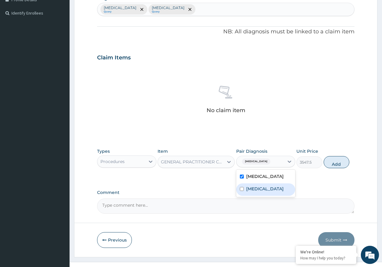
drag, startPoint x: 263, startPoint y: 190, endPoint x: 275, endPoint y: 186, distance: 12.3
click at [264, 189] on div "Sepsis" at bounding box center [266, 189] width 59 height 12
checkbox input "true"
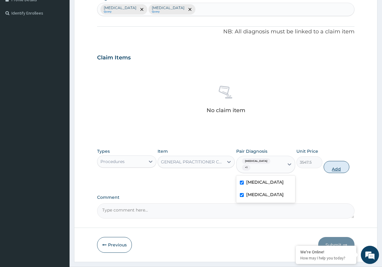
click at [345, 161] on button "Add" at bounding box center [337, 167] width 26 height 12
type input "0"
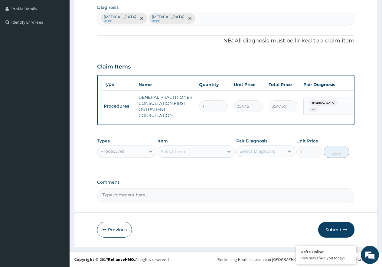
scroll to position [156, 0]
click at [183, 152] on div "Select Item" at bounding box center [173, 151] width 24 height 6
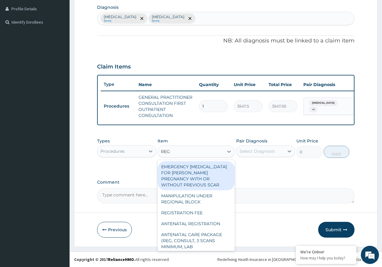
type input "REGI"
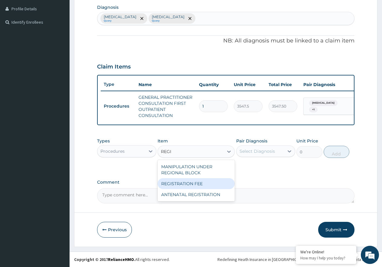
drag, startPoint x: 192, startPoint y: 183, endPoint x: 240, endPoint y: 160, distance: 53.1
click at [193, 183] on div "REGISTRATION FEE" at bounding box center [196, 183] width 77 height 11
type input "2150"
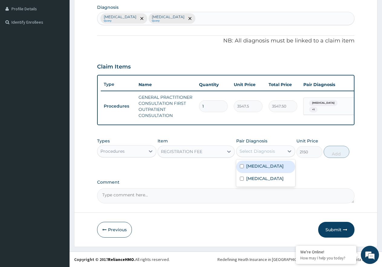
click at [251, 150] on div "Select Diagnosis" at bounding box center [257, 151] width 35 height 6
drag, startPoint x: 255, startPoint y: 175, endPoint x: 261, endPoint y: 168, distance: 9.0
click at [256, 175] on label "Sepsis" at bounding box center [266, 178] width 38 height 6
checkbox input "true"
click at [261, 164] on label "Malaria" at bounding box center [266, 166] width 38 height 6
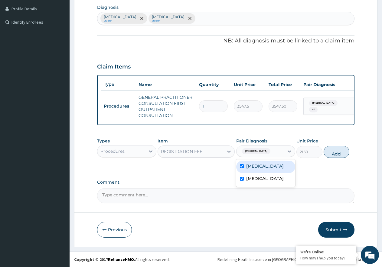
checkbox input "true"
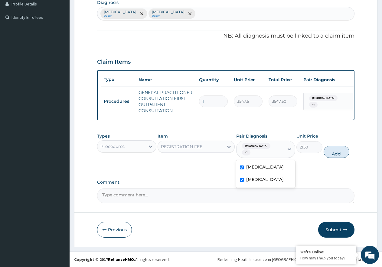
click at [328, 151] on button "Add" at bounding box center [337, 152] width 26 height 12
type input "0"
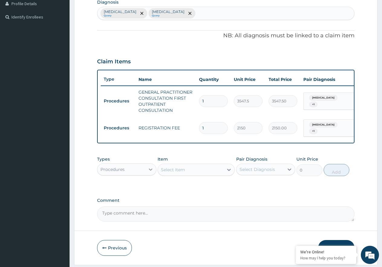
click at [149, 172] on icon at bounding box center [151, 169] width 6 height 6
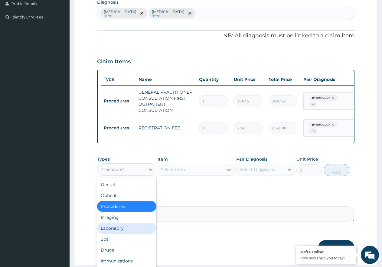
drag, startPoint x: 127, startPoint y: 234, endPoint x: 131, endPoint y: 234, distance: 3.0
click at [128, 233] on div "Laboratory" at bounding box center [126, 228] width 59 height 11
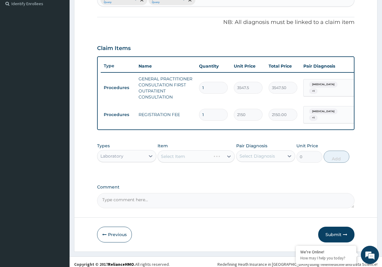
scroll to position [177, 0]
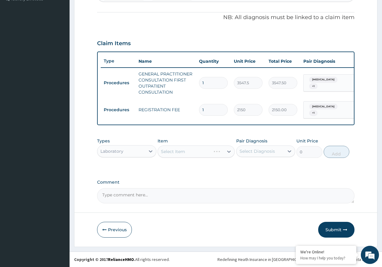
click at [194, 148] on div "Select Item" at bounding box center [196, 151] width 77 height 12
click at [192, 151] on div "Select Item" at bounding box center [191, 152] width 66 height 10
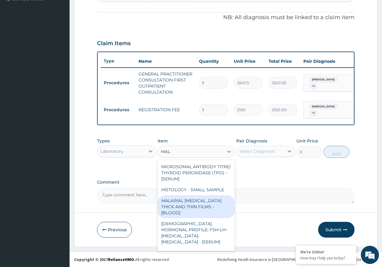
type input "MALA"
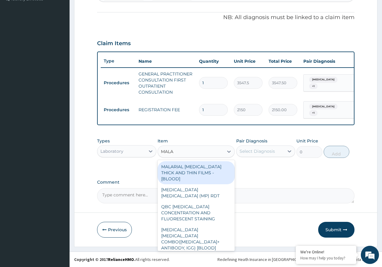
drag, startPoint x: 199, startPoint y: 170, endPoint x: 220, endPoint y: 166, distance: 21.6
click at [201, 170] on div "MALARIAL PARASITE THICK AND THIN FILMS - [BLOOD]" at bounding box center [196, 172] width 77 height 23
type input "1612.5"
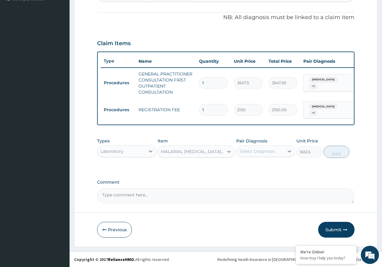
click at [258, 145] on div "Pair Diagnosis Select Diagnosis" at bounding box center [266, 148] width 59 height 20
click at [263, 155] on div "Select Diagnosis" at bounding box center [261, 151] width 48 height 10
click at [270, 165] on div "Malaria" at bounding box center [266, 167] width 59 height 12
checkbox input "true"
click at [332, 153] on button "Add" at bounding box center [337, 152] width 26 height 12
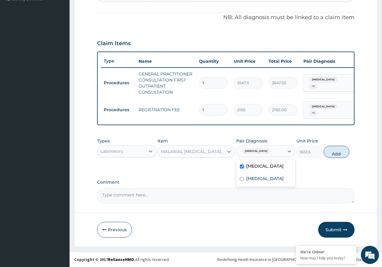
type input "0"
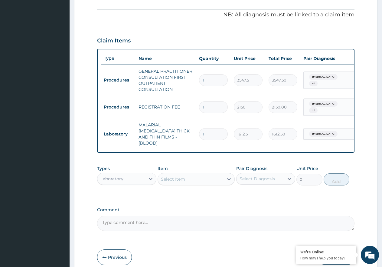
click at [196, 174] on div "Select Item" at bounding box center [191, 179] width 66 height 10
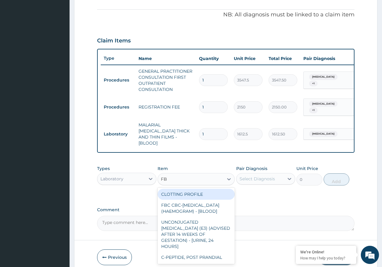
type input "FBC"
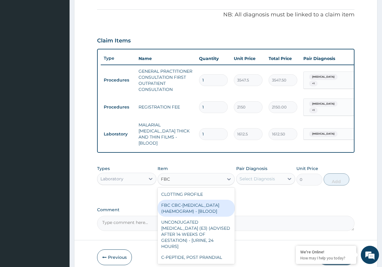
drag, startPoint x: 208, startPoint y: 200, endPoint x: 233, endPoint y: 191, distance: 26.8
click at [209, 200] on div "FBC CBC-COMPLETE BLOOD COUNT (HAEMOGRAM) - [BLOOD]" at bounding box center [196, 208] width 77 height 17
type input "4300"
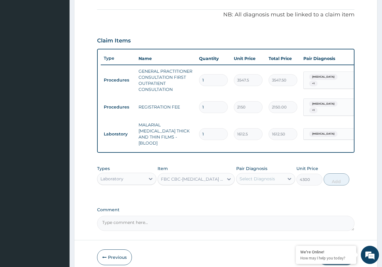
click at [247, 180] on div "Select Diagnosis" at bounding box center [261, 179] width 48 height 10
click at [259, 207] on div "Sepsis" at bounding box center [266, 206] width 59 height 12
checkbox input "true"
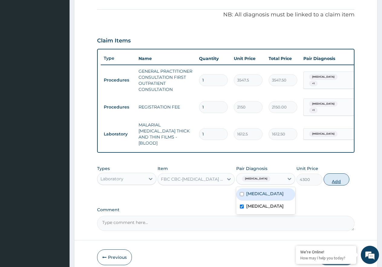
click at [346, 177] on button "Add" at bounding box center [337, 179] width 26 height 12
type input "0"
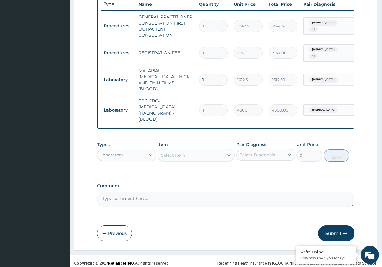
scroll to position [231, 0]
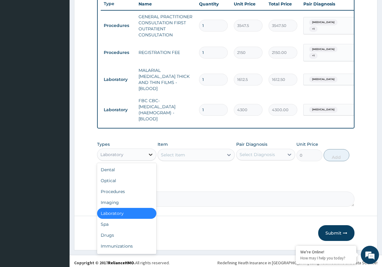
click at [148, 151] on icon at bounding box center [151, 154] width 6 height 6
click at [128, 231] on div "Drugs" at bounding box center [126, 235] width 59 height 11
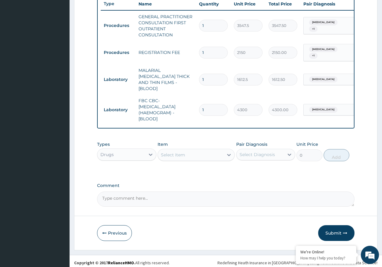
click at [184, 154] on div "Select Item" at bounding box center [173, 155] width 24 height 6
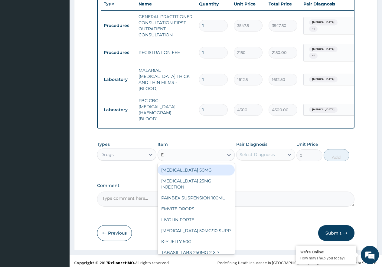
type input "E M"
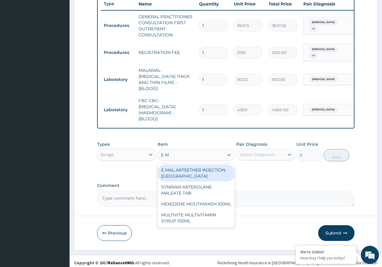
drag, startPoint x: 193, startPoint y: 170, endPoint x: 224, endPoint y: 165, distance: 32.3
click at [197, 169] on div "E MAL ARTEETHER INJECTION. FIDSON" at bounding box center [196, 172] width 77 height 17
type input "1773.7500000000002"
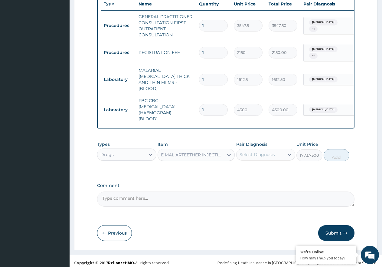
click at [255, 153] on div "Select Diagnosis" at bounding box center [257, 154] width 35 height 6
click at [261, 166] on label "Malaria" at bounding box center [266, 169] width 38 height 6
checkbox input "true"
click at [340, 149] on button "Add" at bounding box center [337, 155] width 26 height 12
type input "0"
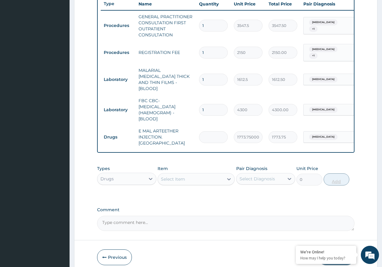
type input "0.00"
type input "3"
type input "5321.25"
type input "3"
click at [176, 176] on div "Select Item" at bounding box center [173, 179] width 24 height 6
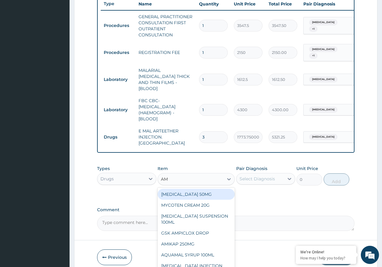
type input "AMO"
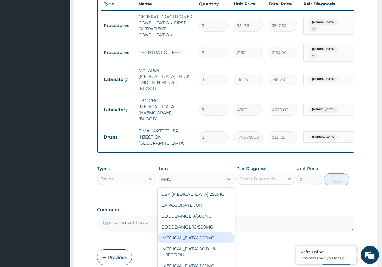
click at [211, 232] on div "AMOXICILLIN 500MG" at bounding box center [196, 237] width 77 height 11
type input "70.95"
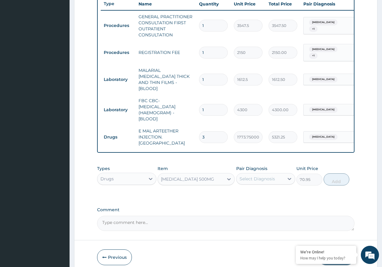
click at [258, 177] on div "Select Diagnosis" at bounding box center [261, 179] width 48 height 10
drag, startPoint x: 264, startPoint y: 201, endPoint x: 313, endPoint y: 180, distance: 53.8
click at [265, 201] on div "Sepsis" at bounding box center [266, 206] width 59 height 12
checkbox input "true"
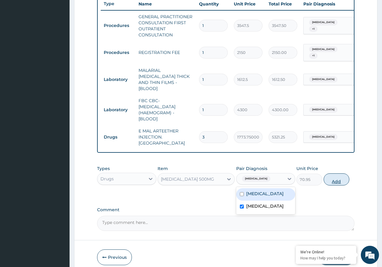
click at [343, 173] on button "Add" at bounding box center [337, 179] width 26 height 12
type input "0"
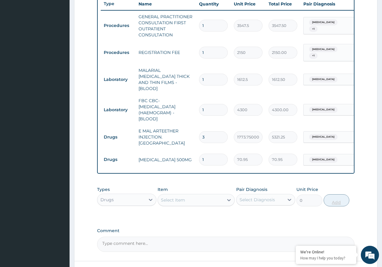
type input "15"
type input "1064.25"
type input "15"
click at [175, 195] on div "Select Item" at bounding box center [191, 200] width 66 height 10
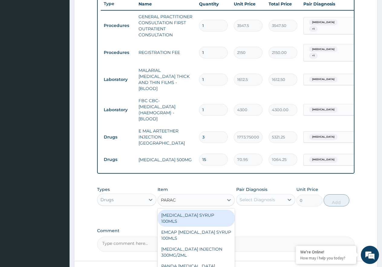
type input "PARACE"
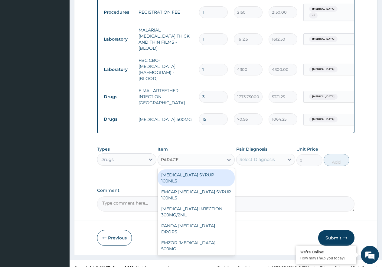
scroll to position [273, 0]
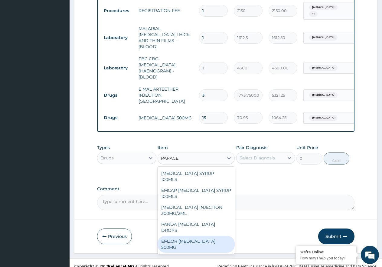
click at [224, 236] on div "EMZOR PARACETAMOL 500MG" at bounding box center [196, 244] width 77 height 17
type input "23.65"
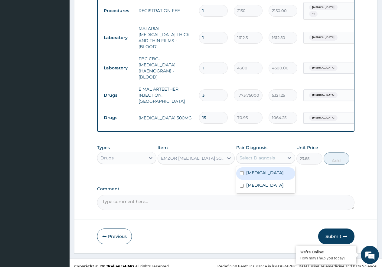
click at [260, 155] on div "Select Diagnosis" at bounding box center [257, 158] width 35 height 6
drag, startPoint x: 272, startPoint y: 167, endPoint x: 333, endPoint y: 164, distance: 61.3
click at [273, 167] on div "Malaria" at bounding box center [266, 173] width 59 height 12
checkbox input "true"
click at [342, 152] on button "Add" at bounding box center [337, 158] width 26 height 12
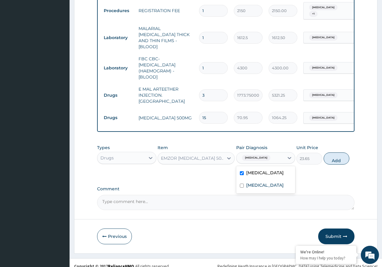
type input "0"
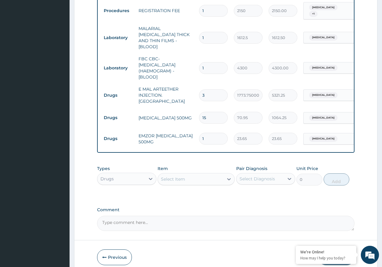
type input "18"
type input "425.70"
type input "18"
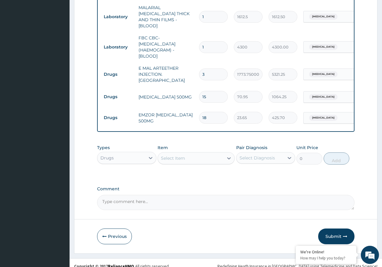
drag, startPoint x: 338, startPoint y: 231, endPoint x: 259, endPoint y: 260, distance: 84.9
click at [338, 231] on button "Submit" at bounding box center [337, 236] width 36 height 16
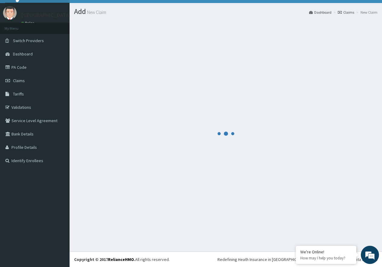
scroll to position [12, 0]
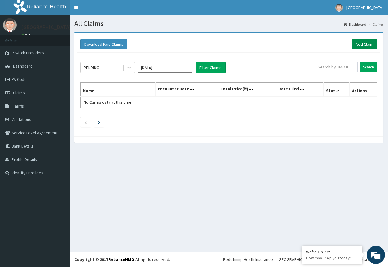
click at [361, 42] on link "Add Claim" at bounding box center [364, 44] width 26 height 10
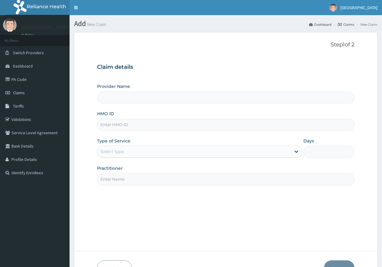
type input "[GEOGRAPHIC_DATA]"
paste input "PEJ/10049/A"
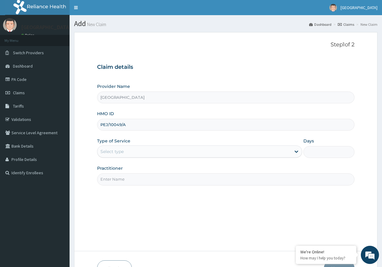
type input "PEJ/10049/A"
click at [189, 149] on div "Select type" at bounding box center [195, 152] width 194 height 10
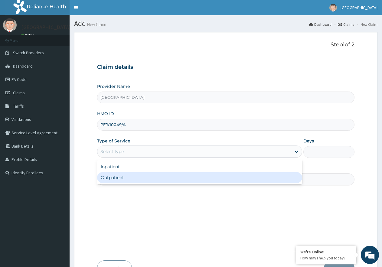
click at [184, 179] on div "Outpatient" at bounding box center [199, 177] width 205 height 11
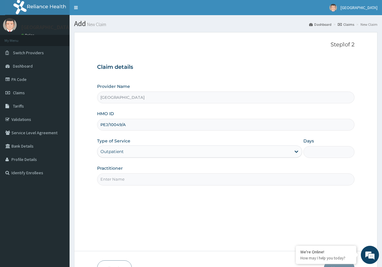
type input "1"
click at [184, 175] on input "Practitioner" at bounding box center [226, 179] width 258 height 12
type input "[PERSON_NAME]"
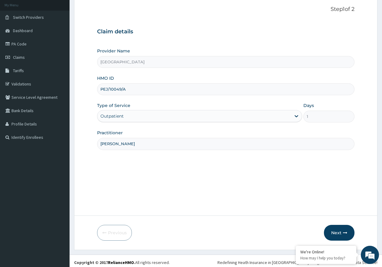
scroll to position [38, 0]
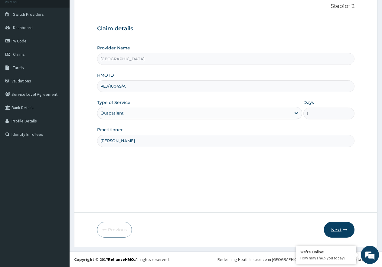
click at [337, 225] on button "Next" at bounding box center [339, 230] width 31 height 16
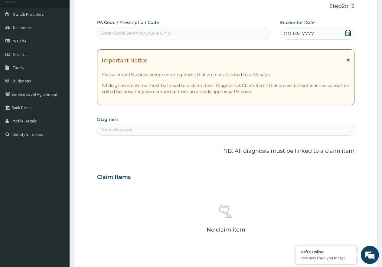
click at [154, 34] on div "Enter Code(Secondary Care Only)" at bounding box center [136, 33] width 71 height 6
paste input "PA/F93661"
type input "PA/F93661"
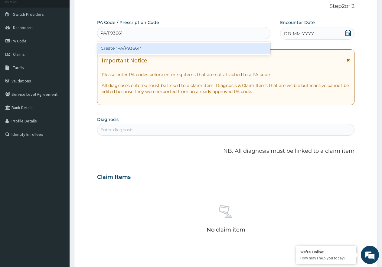
click at [128, 48] on div "Create "PA/F93661"" at bounding box center [184, 48] width 174 height 11
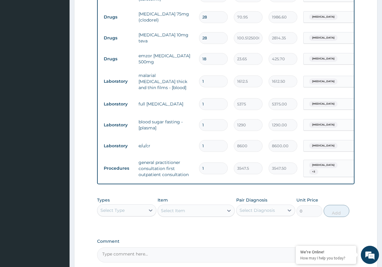
scroll to position [278, 0]
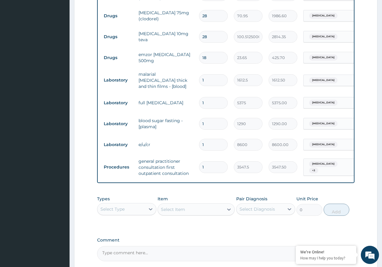
click at [370, 116] on form "Step 2 of 2 PA Code / Prescription Code PA/F93661 Encounter Date 24-07-2025 Imp…" at bounding box center [226, 29] width 304 height 550
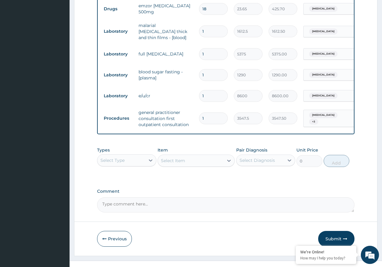
scroll to position [338, 0]
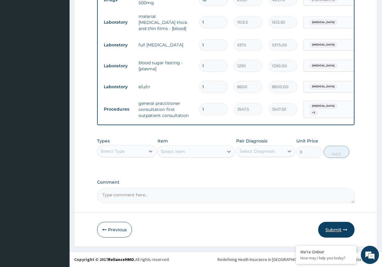
drag, startPoint x: 333, startPoint y: 221, endPoint x: 334, endPoint y: 226, distance: 4.7
click at [337, 231] on button "Submit" at bounding box center [337, 230] width 36 height 16
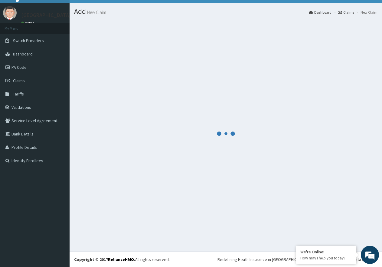
scroll to position [12, 0]
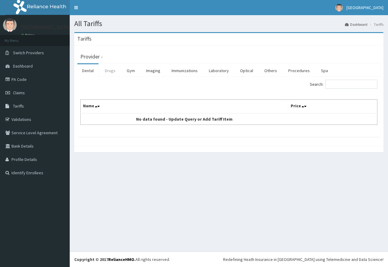
click at [111, 74] on link "Drugs" at bounding box center [110, 70] width 20 height 13
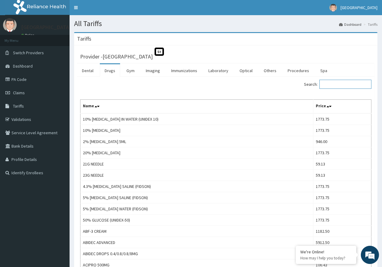
click at [334, 84] on input "Search:" at bounding box center [346, 84] width 52 height 9
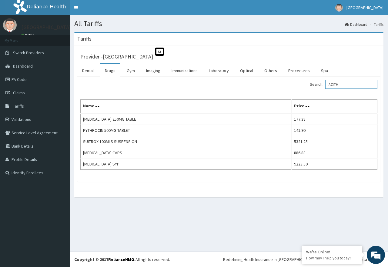
type input "AZITH"
click at [41, 77] on link "PA Code" at bounding box center [35, 79] width 70 height 13
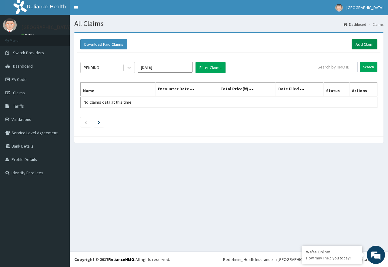
click at [358, 41] on link "Add Claim" at bounding box center [364, 44] width 26 height 10
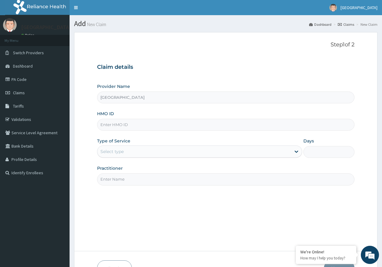
paste input "SNS/10027/B"
type input "SNS/10027/B"
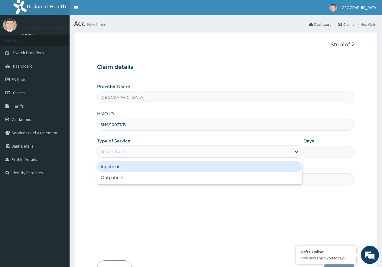
drag, startPoint x: 184, startPoint y: 153, endPoint x: 185, endPoint y: 160, distance: 7.6
click at [185, 153] on div "Select type" at bounding box center [195, 152] width 194 height 10
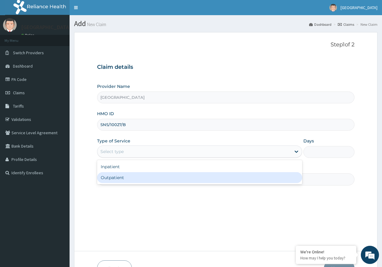
click at [176, 181] on div "Outpatient" at bounding box center [199, 177] width 205 height 11
type input "1"
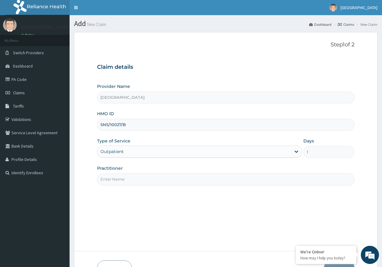
click at [156, 185] on input "Practitioner" at bounding box center [226, 179] width 258 height 12
type input "[PERSON_NAME]"
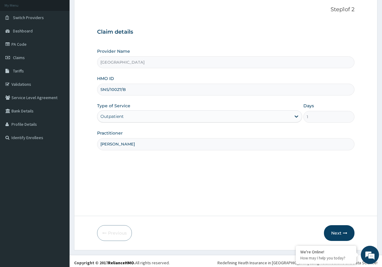
scroll to position [38, 0]
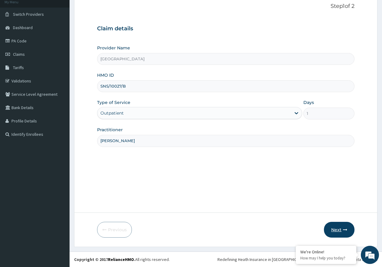
click at [332, 226] on button "Next" at bounding box center [339, 230] width 31 height 16
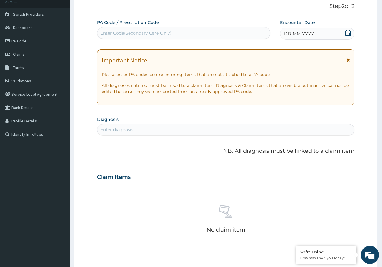
click at [348, 34] on icon at bounding box center [349, 33] width 6 height 6
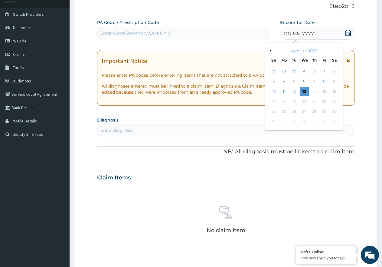
click at [271, 48] on div "August 2025" at bounding box center [304, 51] width 73 height 6
click at [271, 50] on button "Previous Month" at bounding box center [270, 50] width 3 height 3
click at [316, 103] on div "24" at bounding box center [314, 101] width 9 height 9
